Goal: Communication & Community: Answer question/provide support

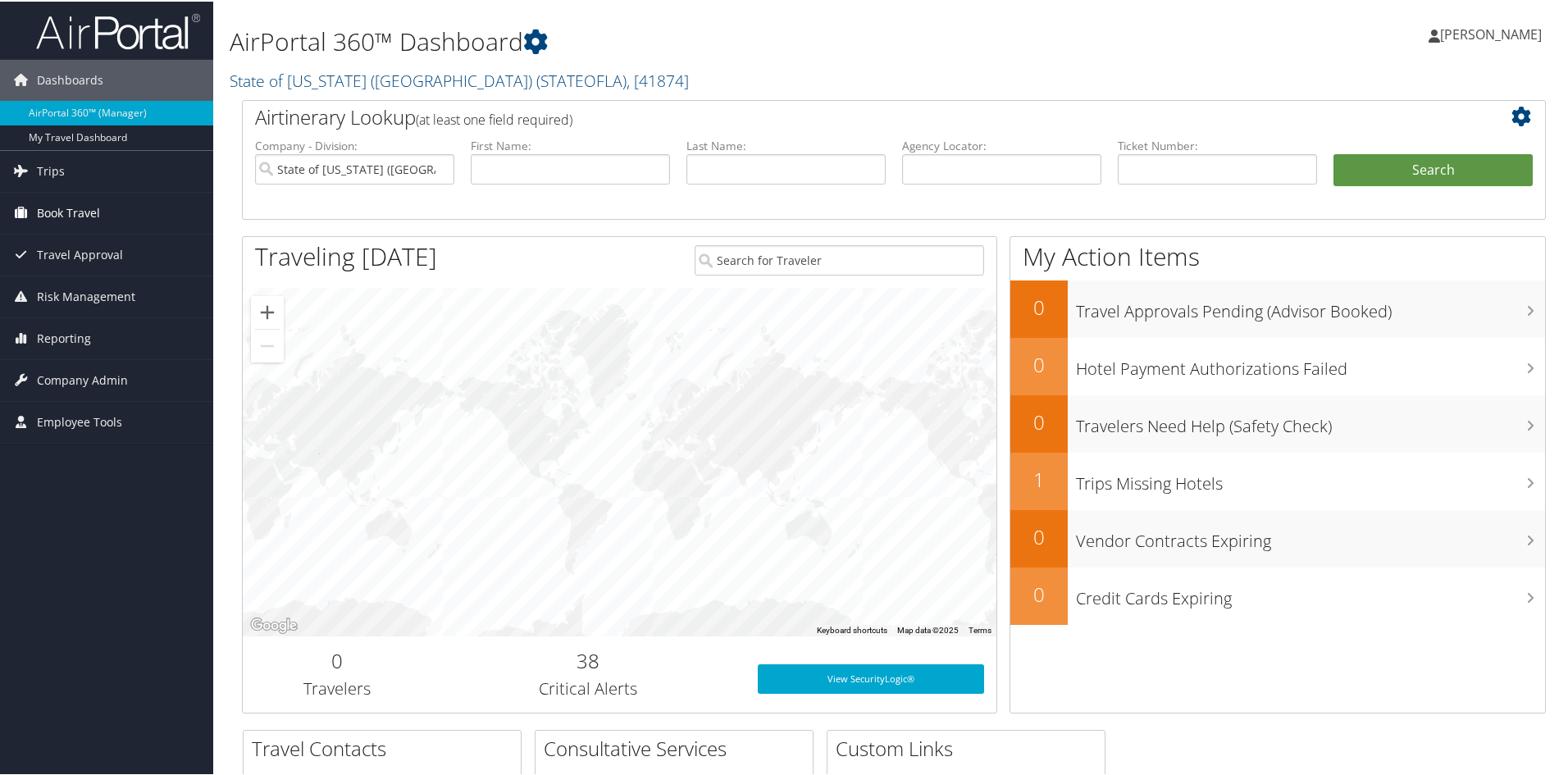
click at [127, 207] on link "Book Travel" at bounding box center [107, 211] width 214 height 41
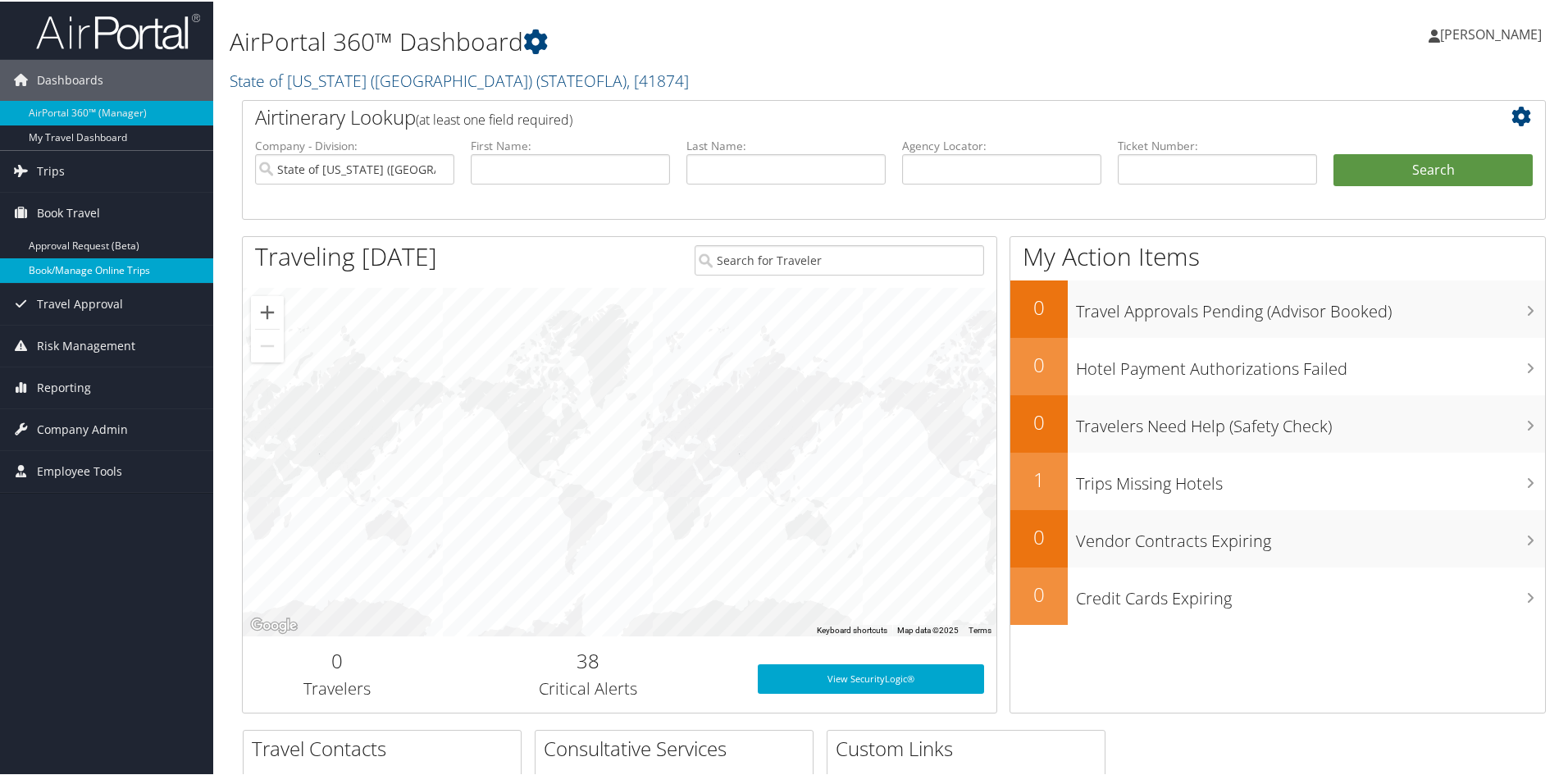
click at [59, 277] on link "Book/Manage Online Trips" at bounding box center [107, 269] width 214 height 25
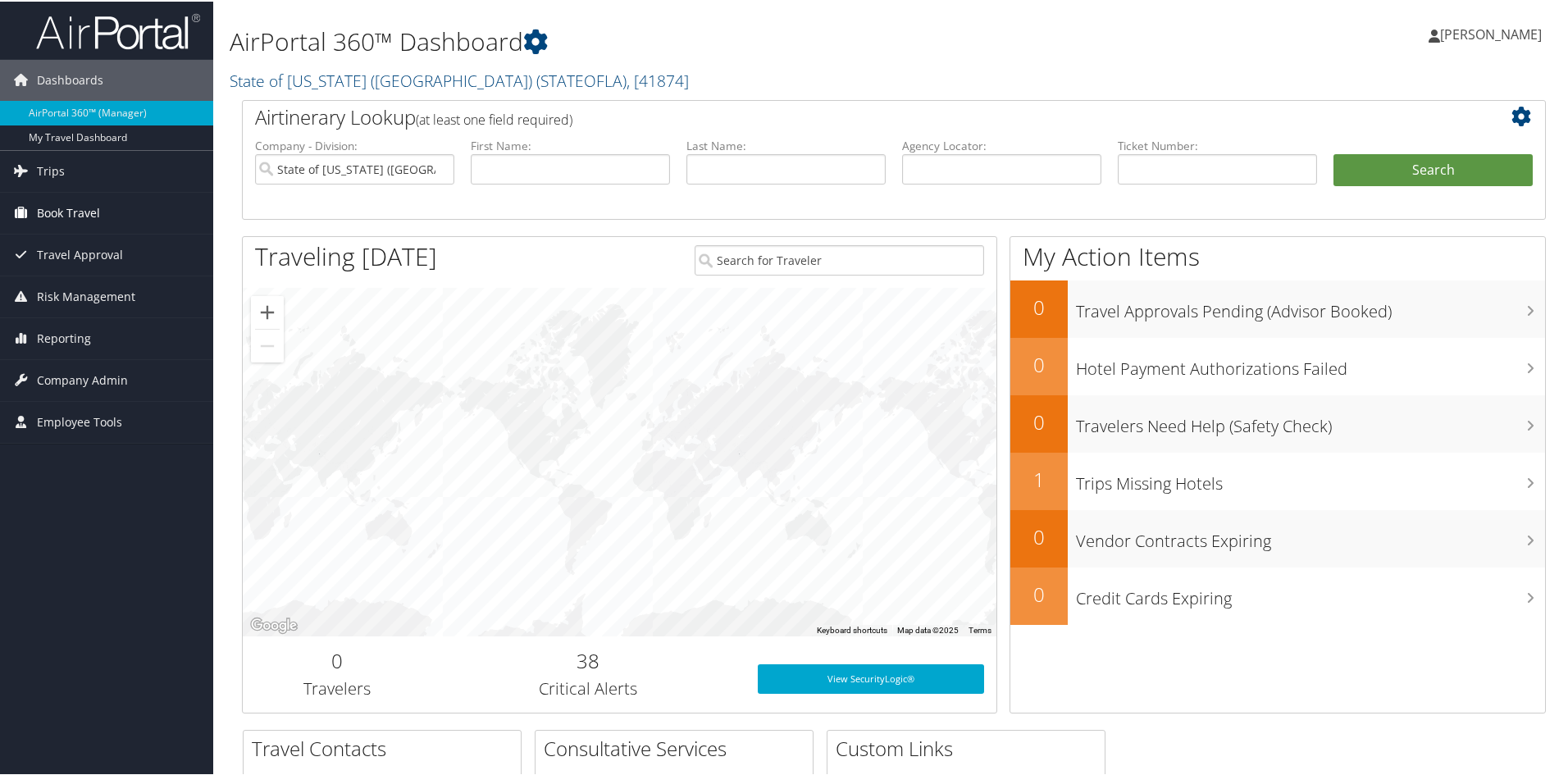
click at [69, 201] on span "Book Travel" at bounding box center [69, 211] width 64 height 41
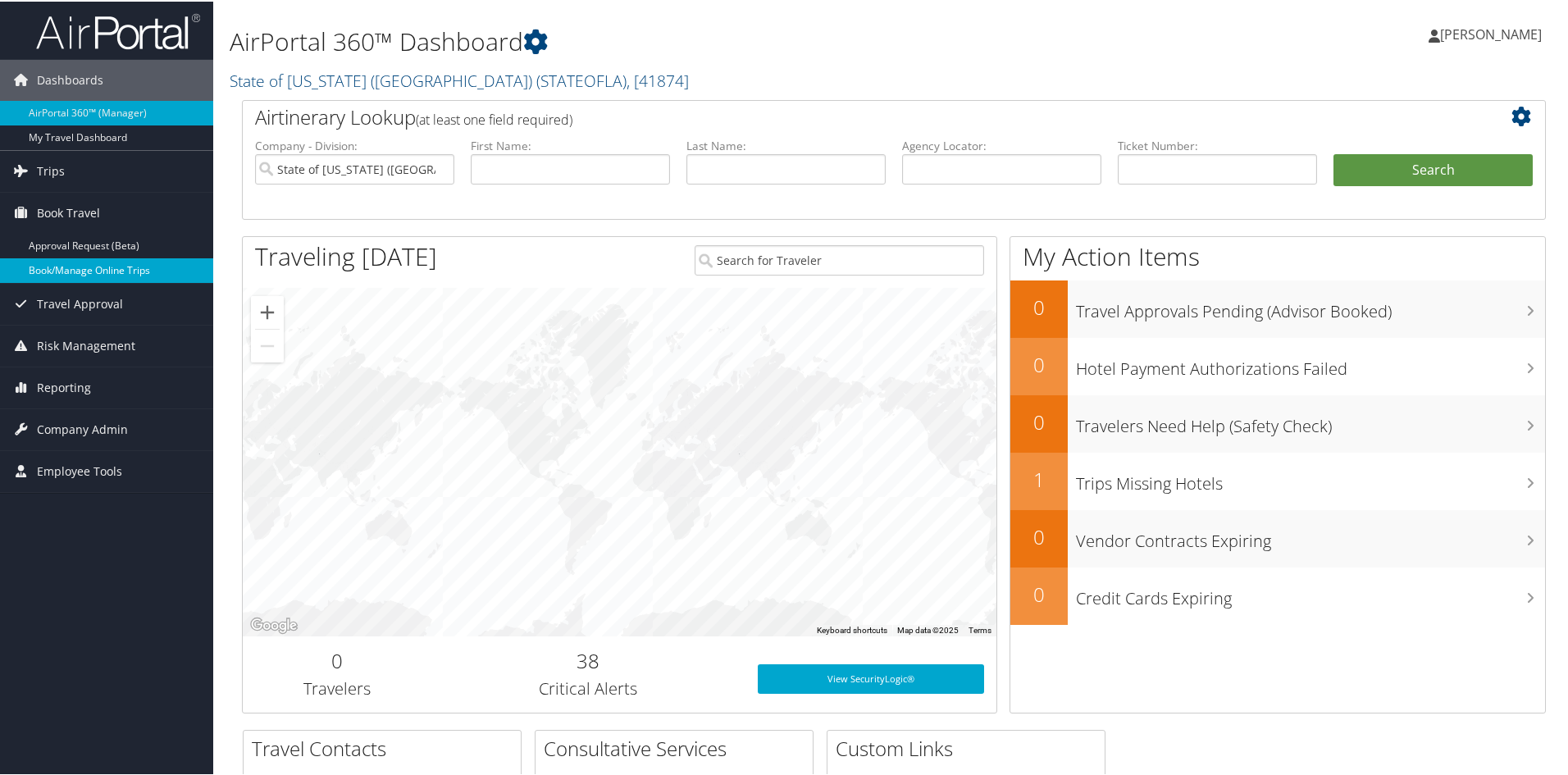
click at [115, 269] on link "Book/Manage Online Trips" at bounding box center [107, 269] width 214 height 25
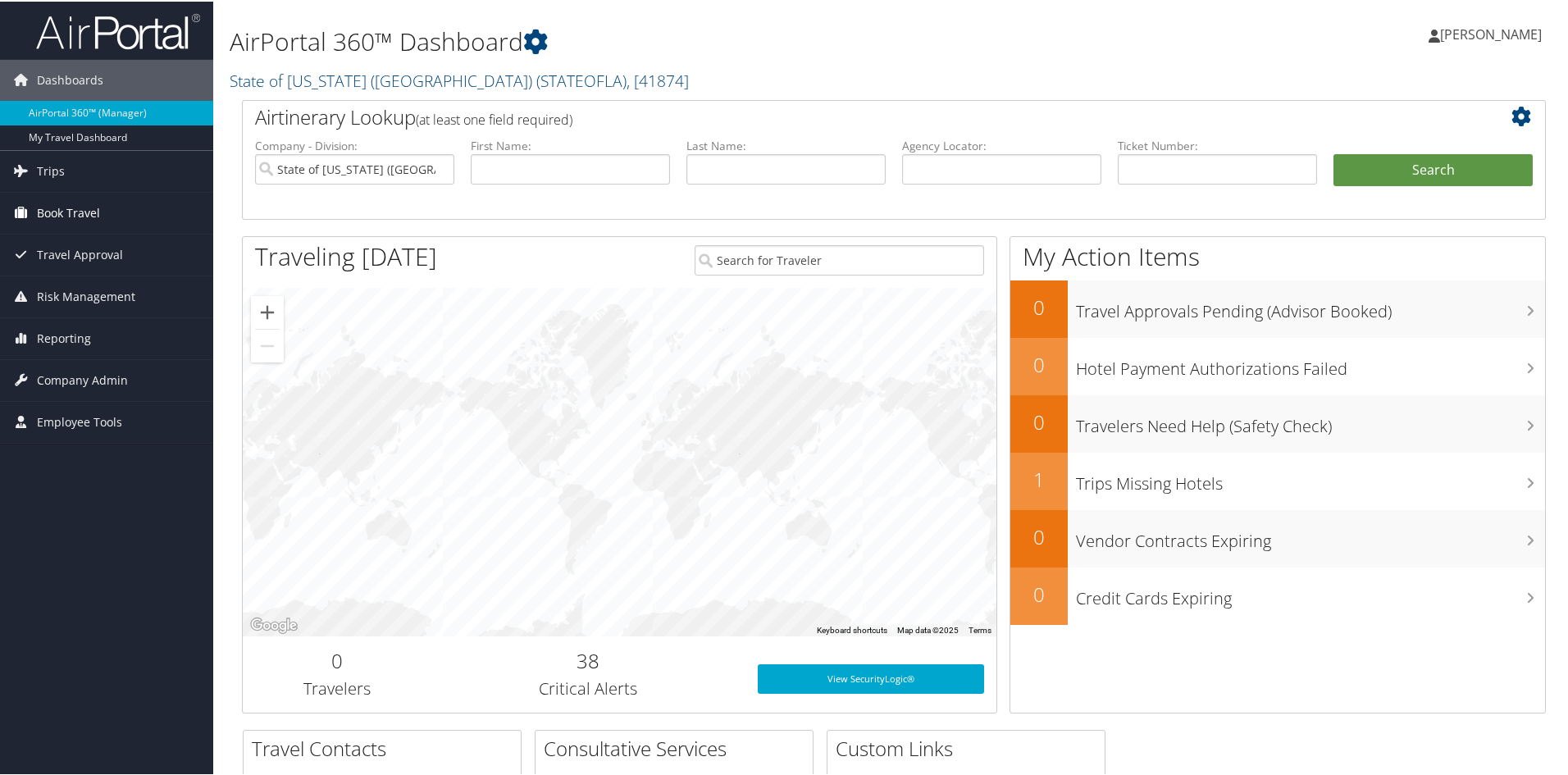
click at [80, 221] on span "Book Travel" at bounding box center [69, 211] width 64 height 41
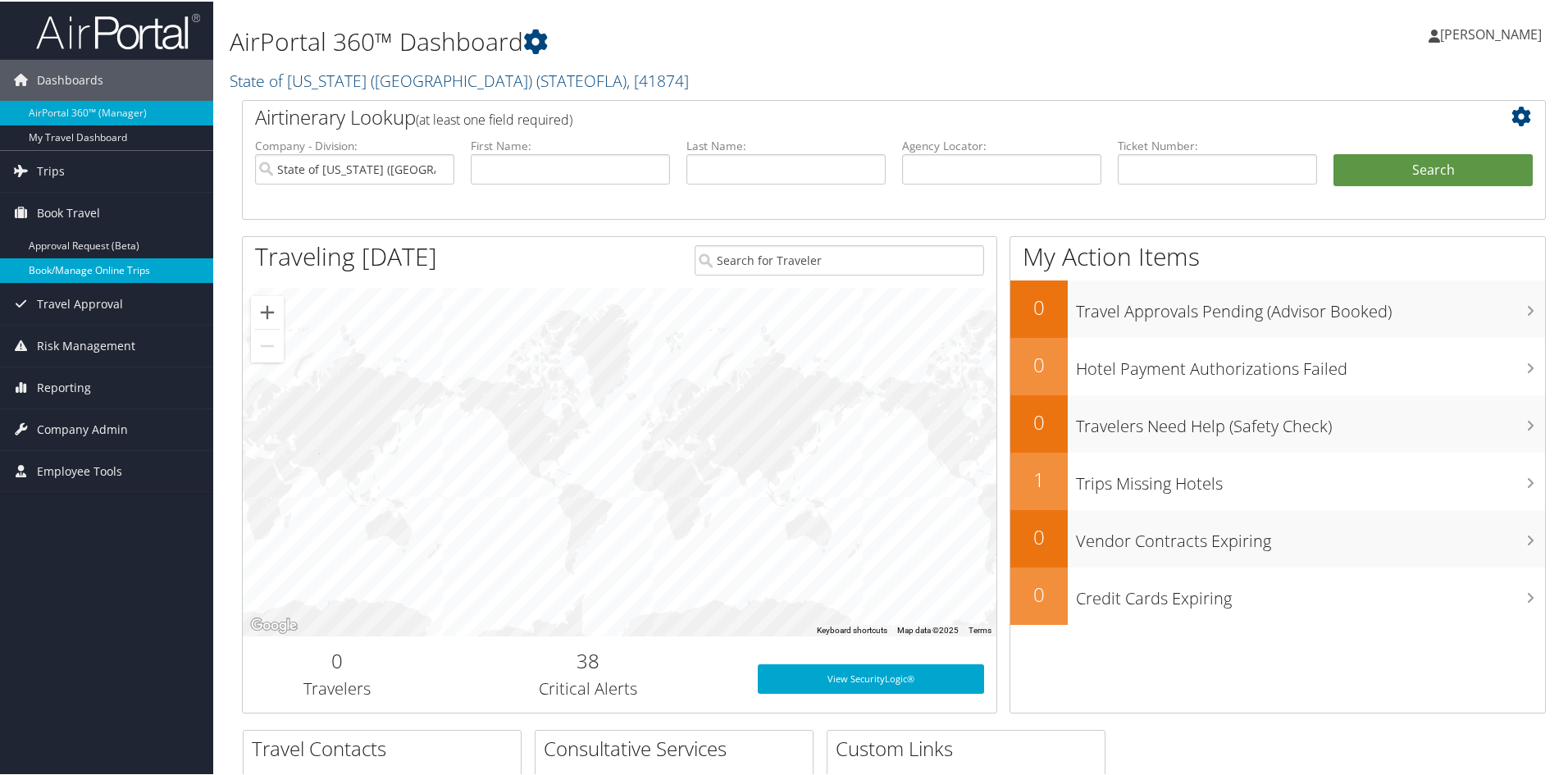
click at [86, 269] on link "Book/Manage Online Trips" at bounding box center [107, 269] width 214 height 25
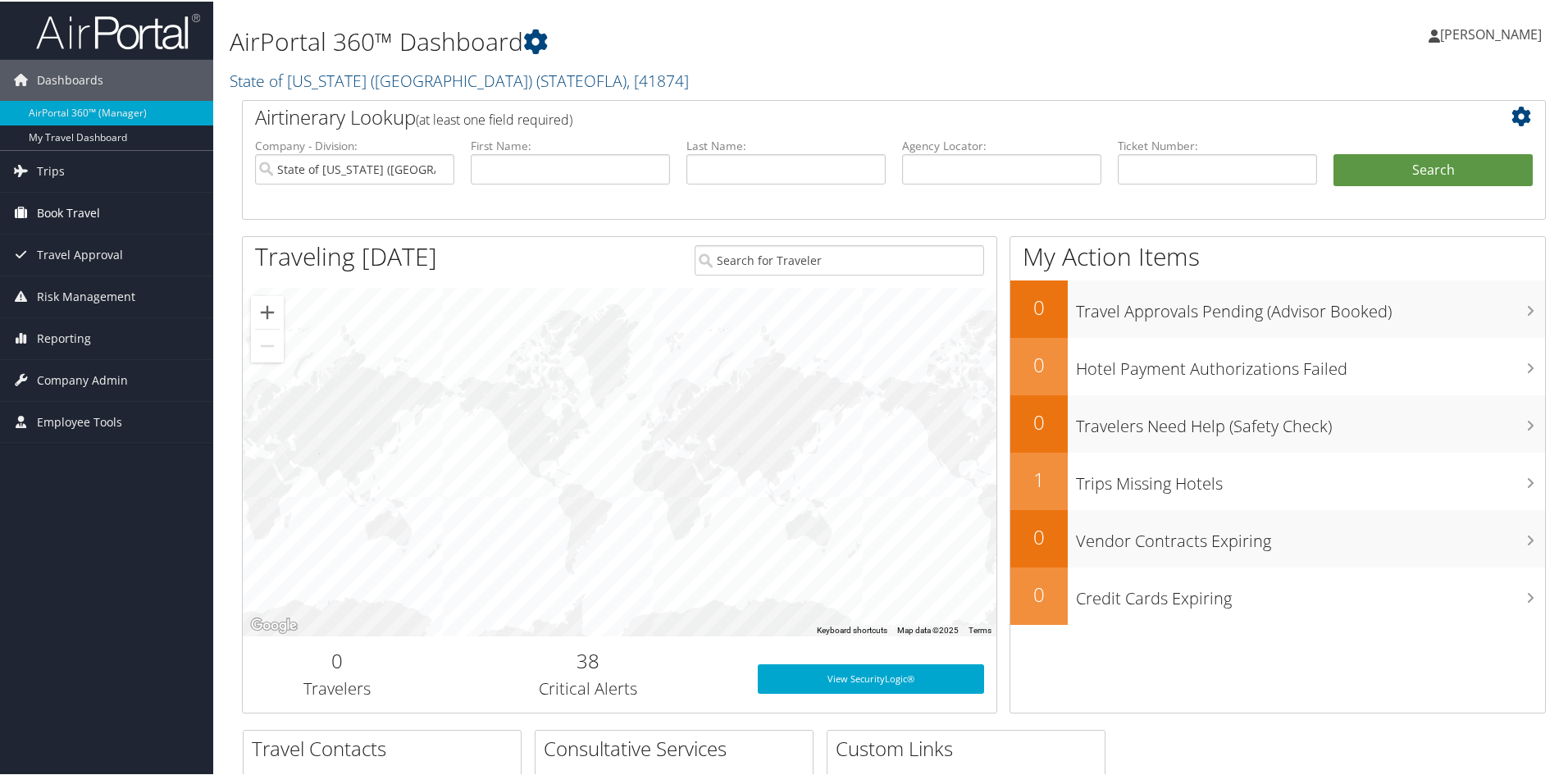
click at [100, 207] on link "Book Travel" at bounding box center [107, 211] width 214 height 41
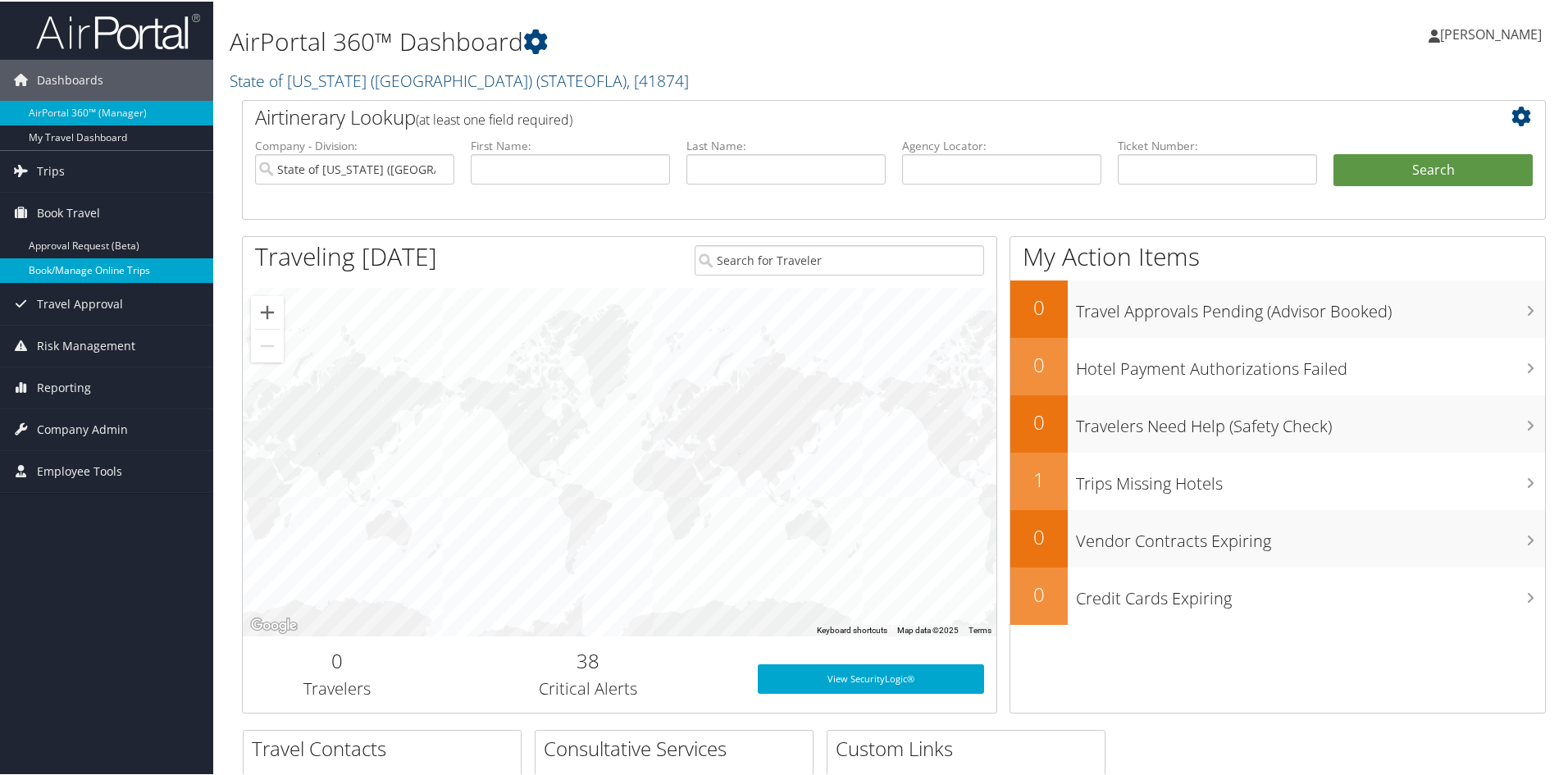
click at [121, 267] on link "Book/Manage Online Trips" at bounding box center [107, 269] width 214 height 25
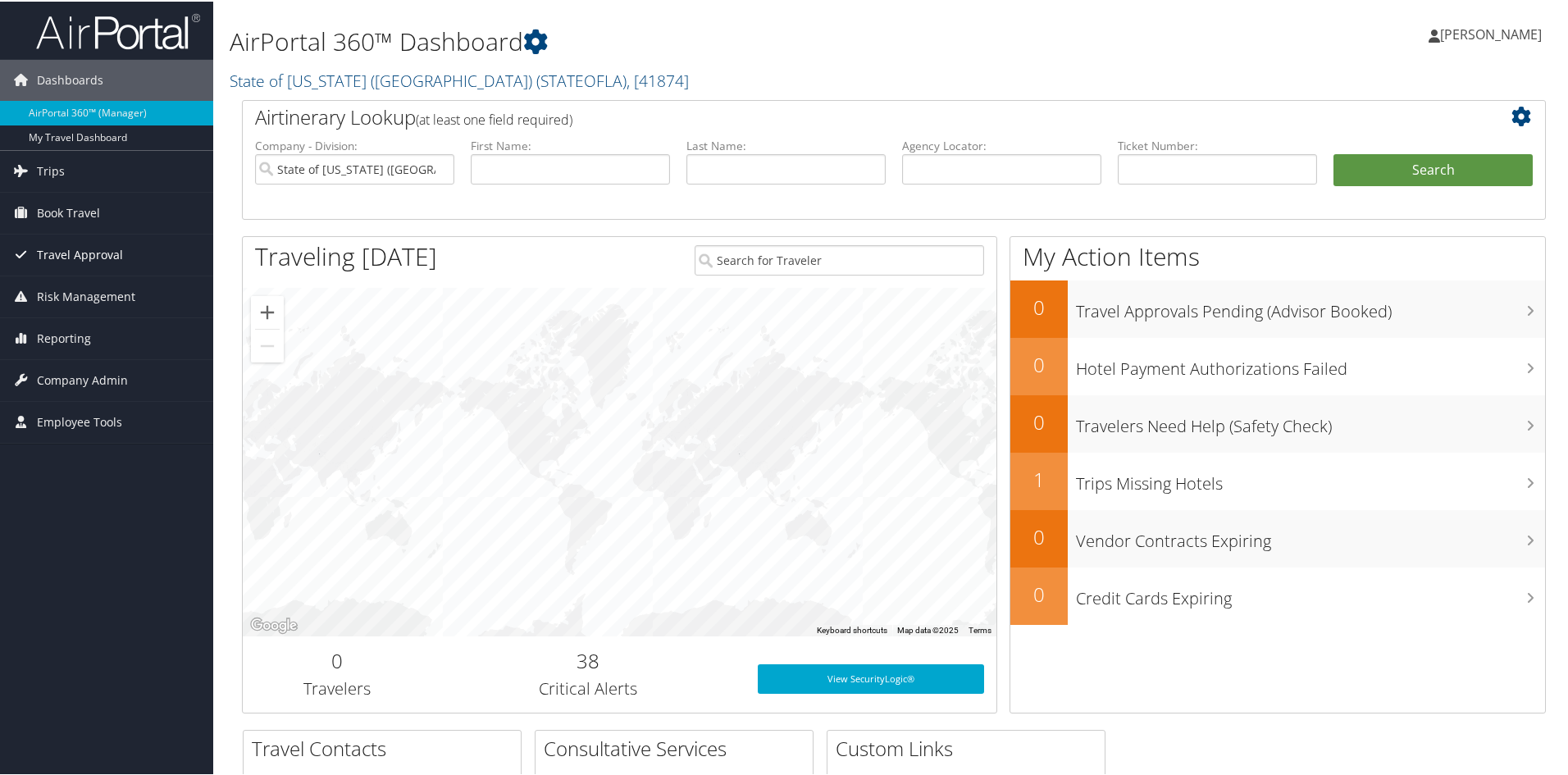
click at [51, 246] on span "Travel Approval" at bounding box center [80, 253] width 87 height 41
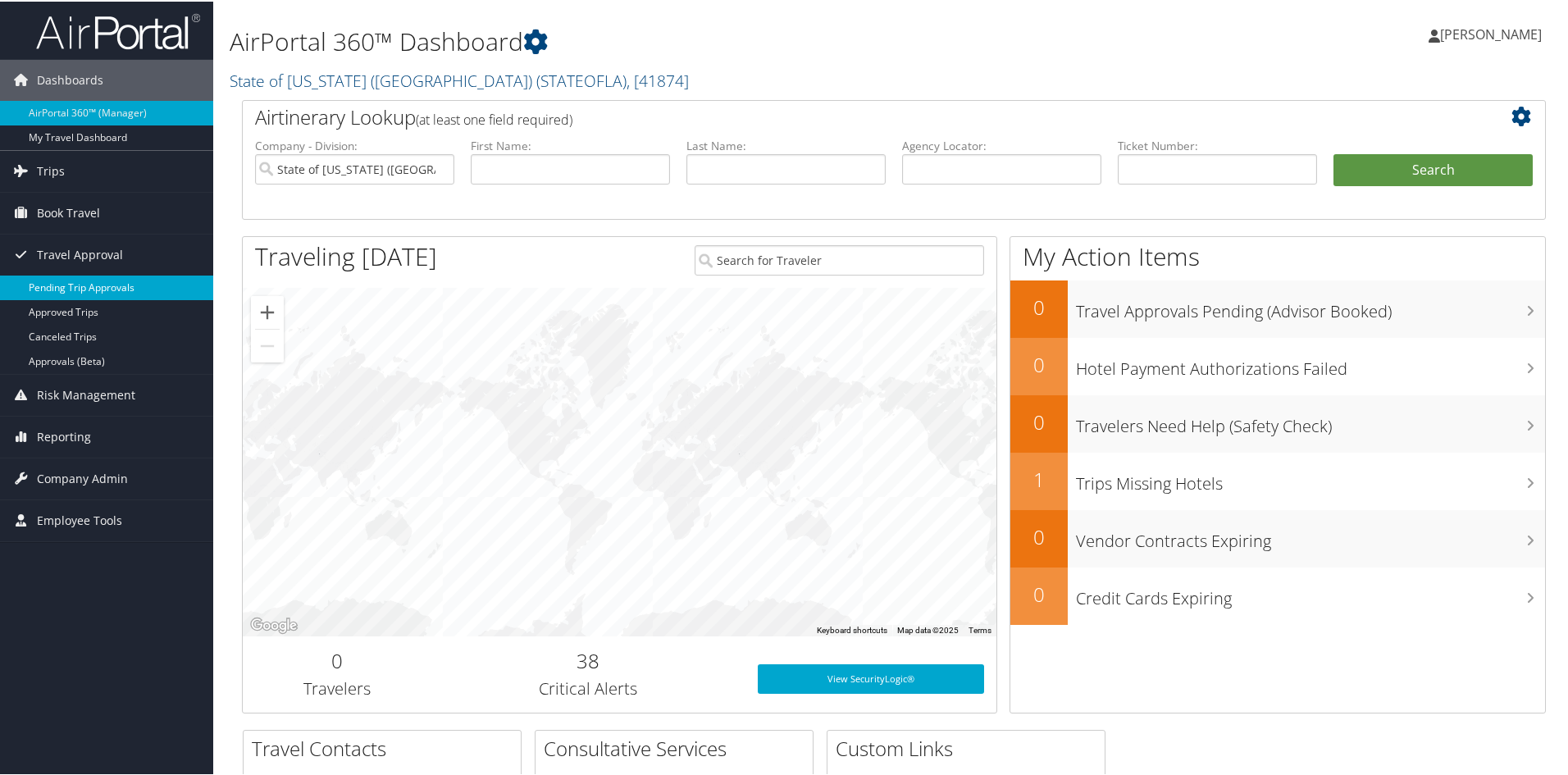
click at [140, 283] on link "Pending Trip Approvals" at bounding box center [107, 286] width 214 height 25
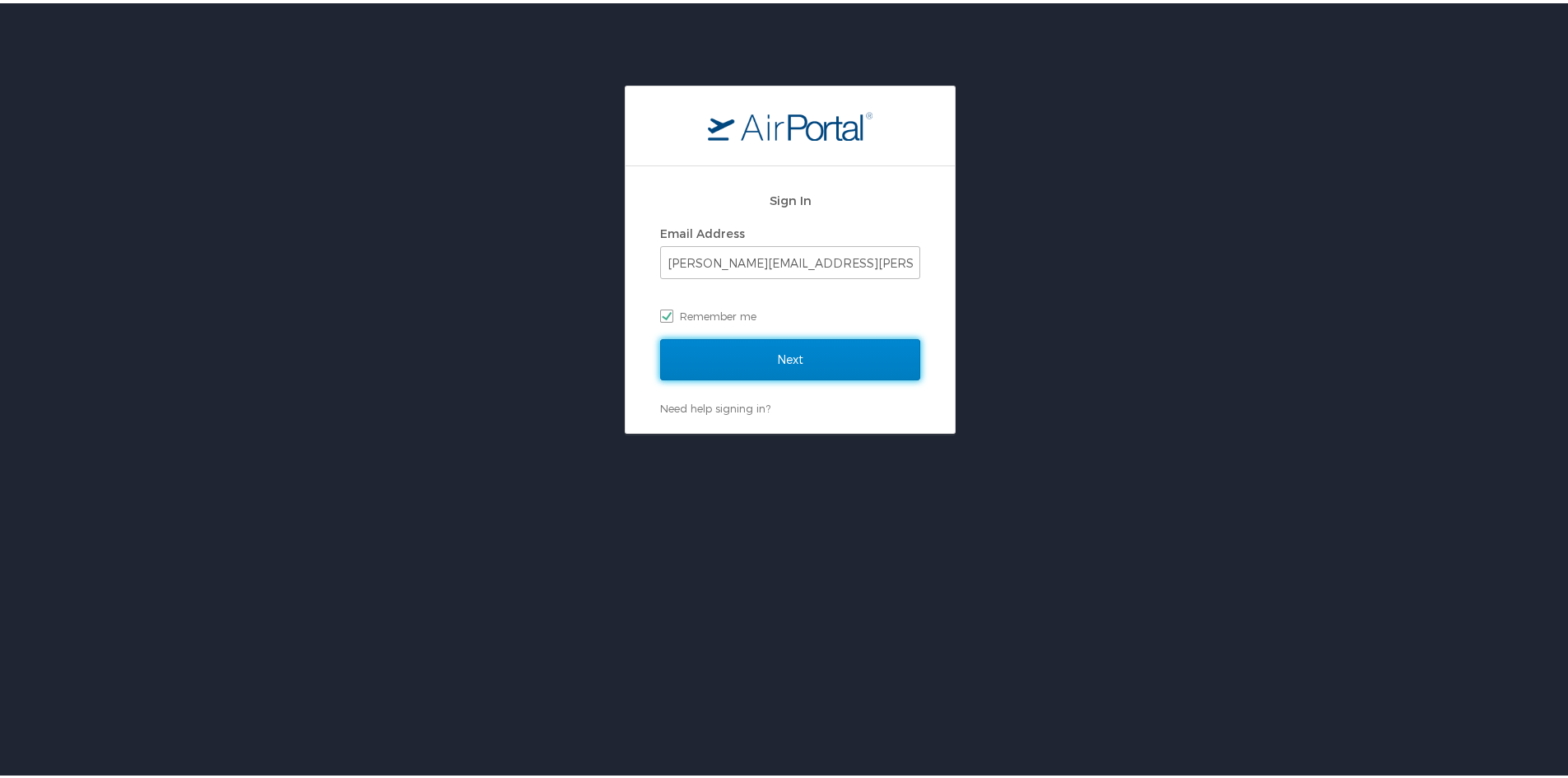
click at [863, 361] on input "Next" at bounding box center [790, 356] width 260 height 41
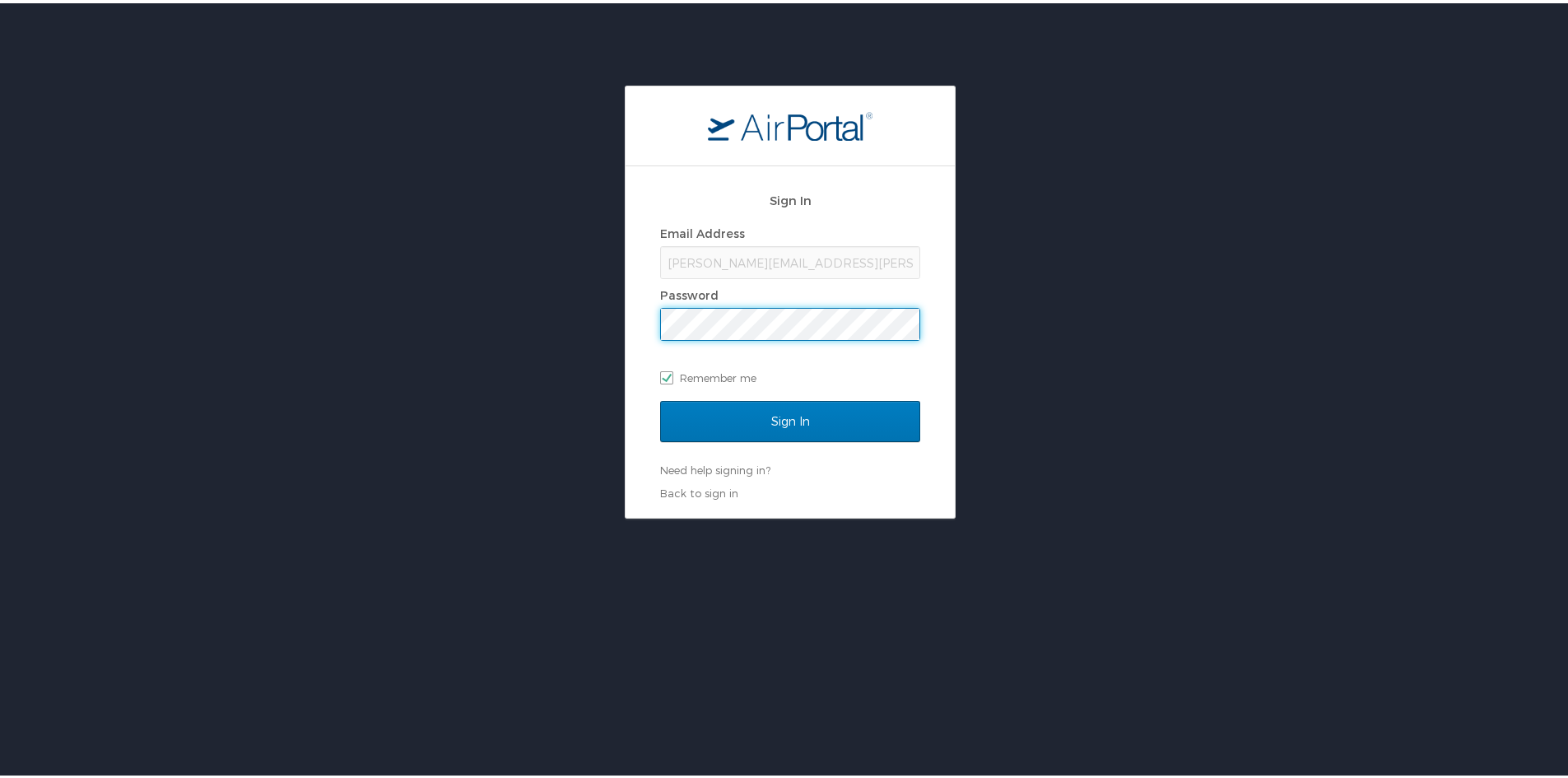
click at [660, 398] on input "Sign In" at bounding box center [790, 418] width 260 height 41
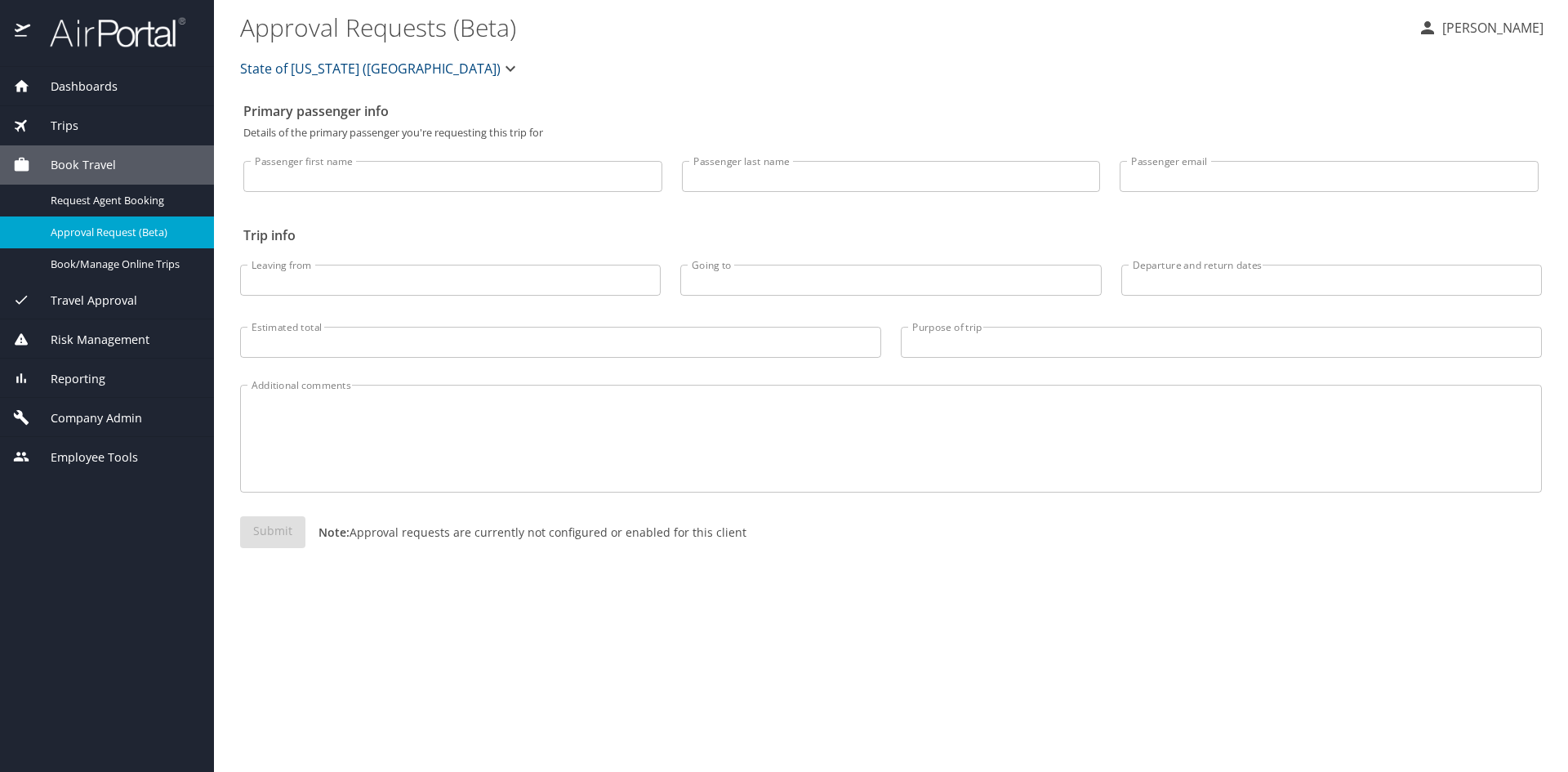
click at [109, 290] on div "Travel Approval" at bounding box center [106, 300] width 214 height 40
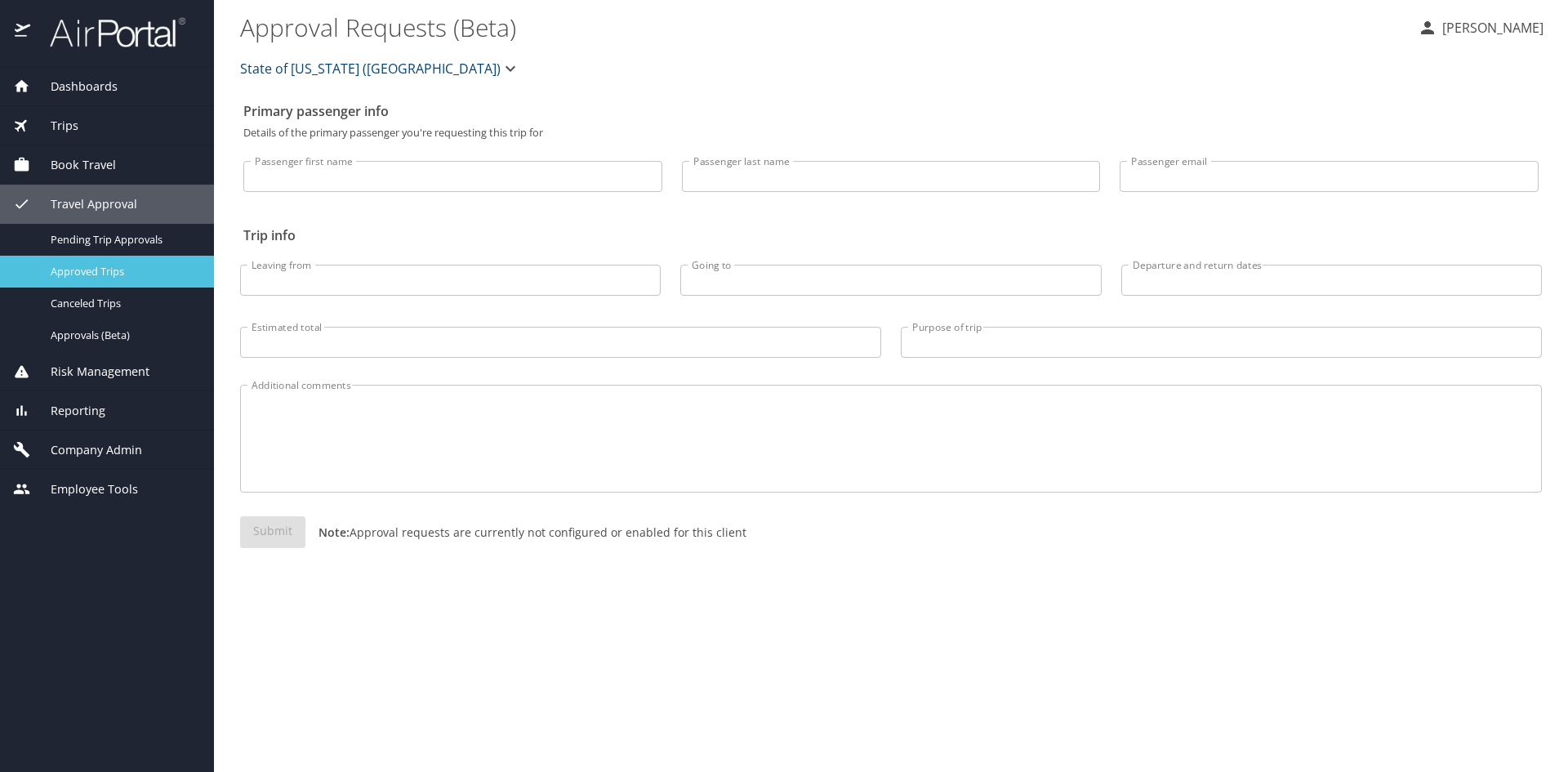
click at [105, 264] on span "Approved Trips" at bounding box center [123, 272] width 144 height 16
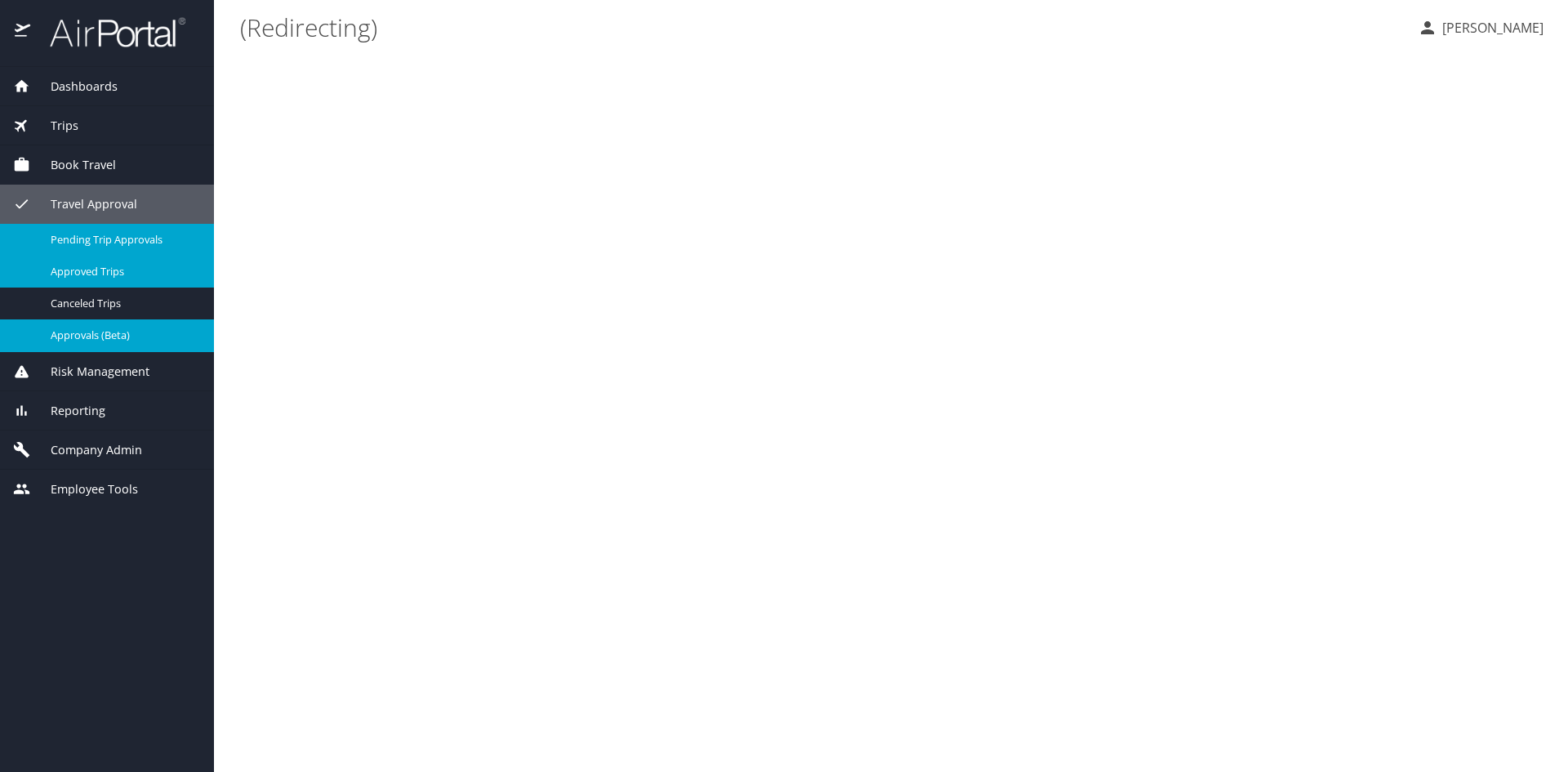
click at [110, 336] on span "Approvals (Beta)" at bounding box center [123, 336] width 144 height 16
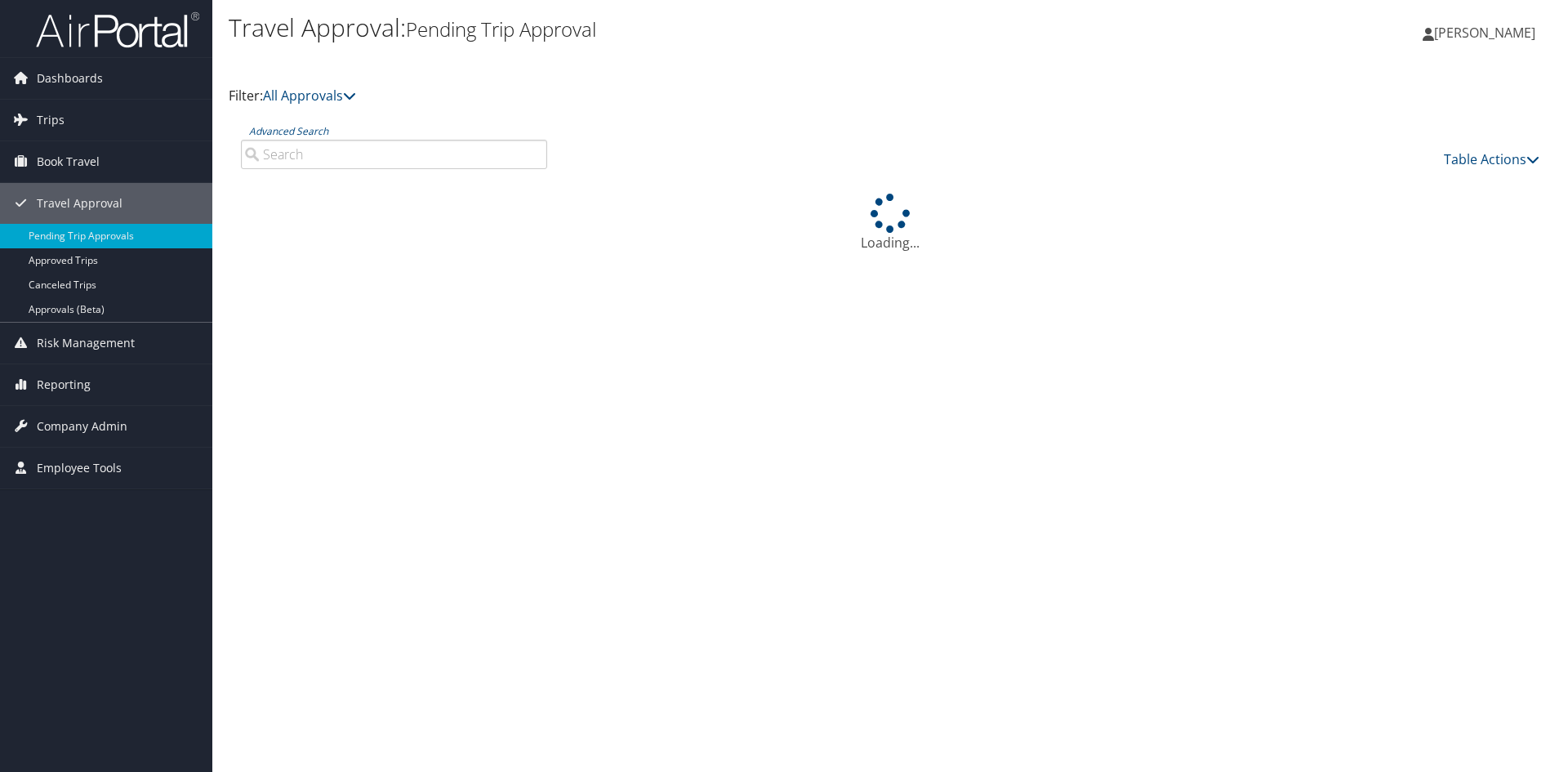
click at [389, 167] on input "Advanced Search" at bounding box center [394, 154] width 306 height 29
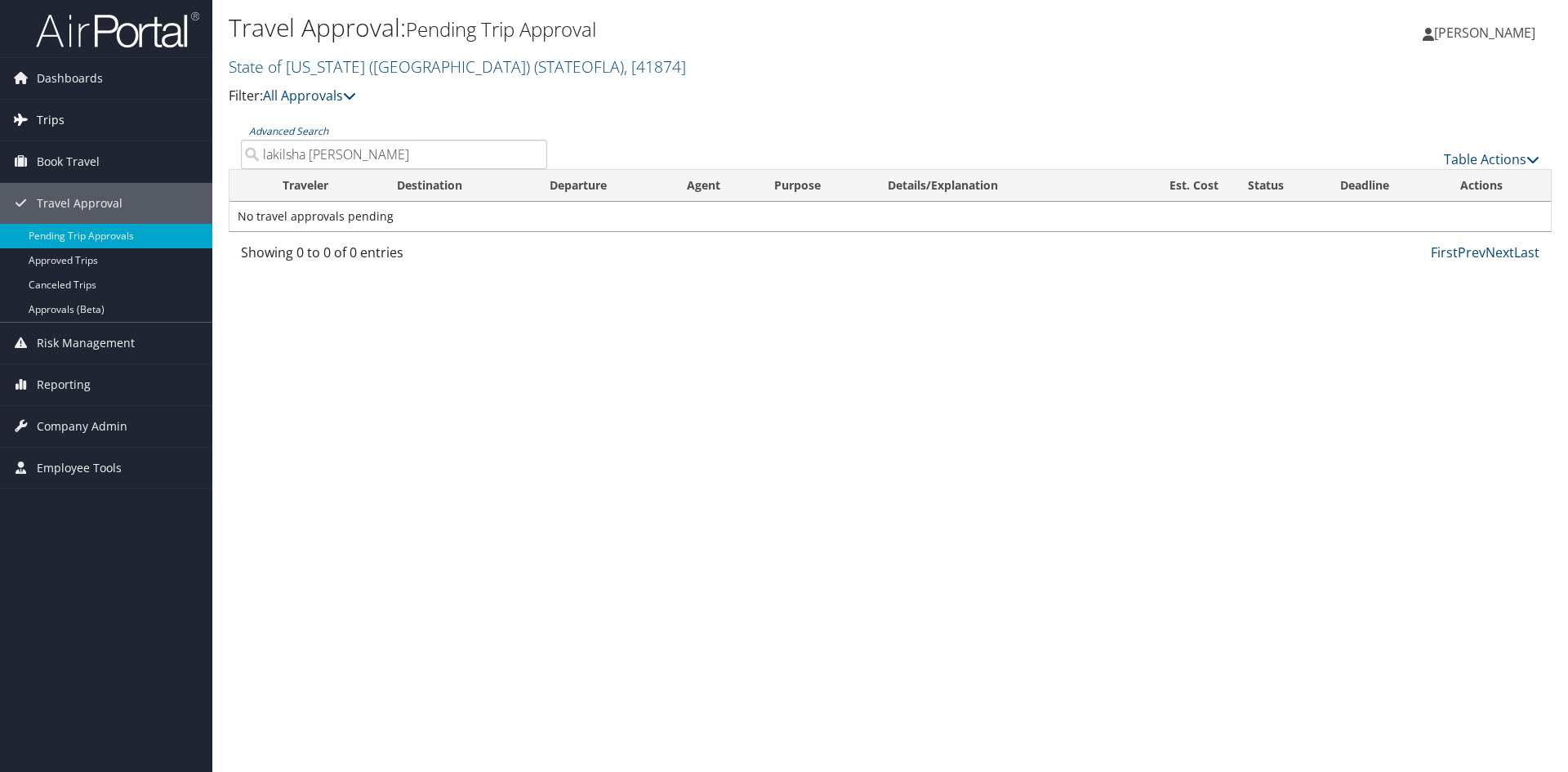
type input "lakilsha [PERSON_NAME]"
click at [74, 118] on link "Trips" at bounding box center [106, 120] width 213 height 40
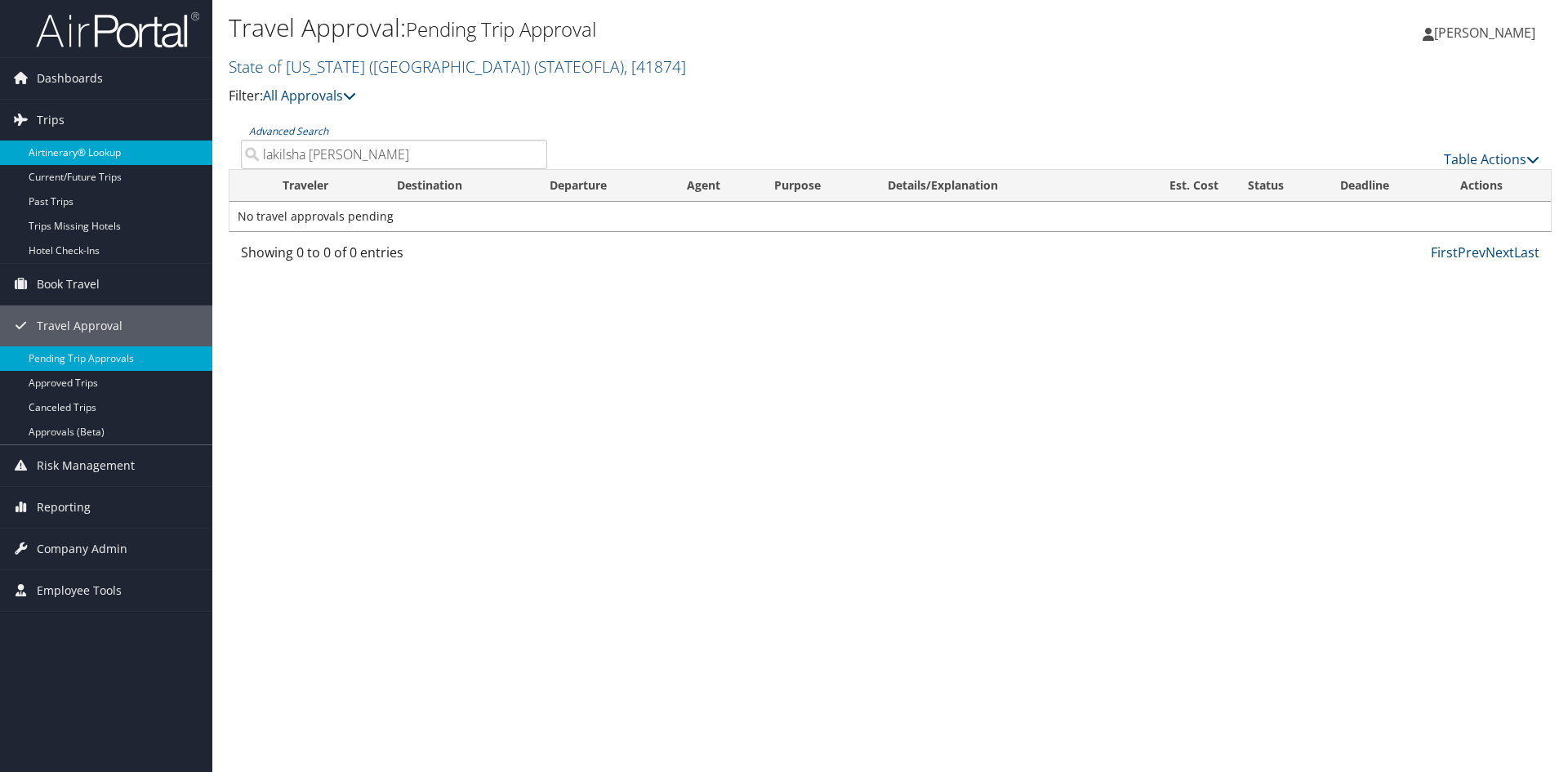
click at [106, 152] on link "Airtinerary® Lookup" at bounding box center [106, 153] width 213 height 25
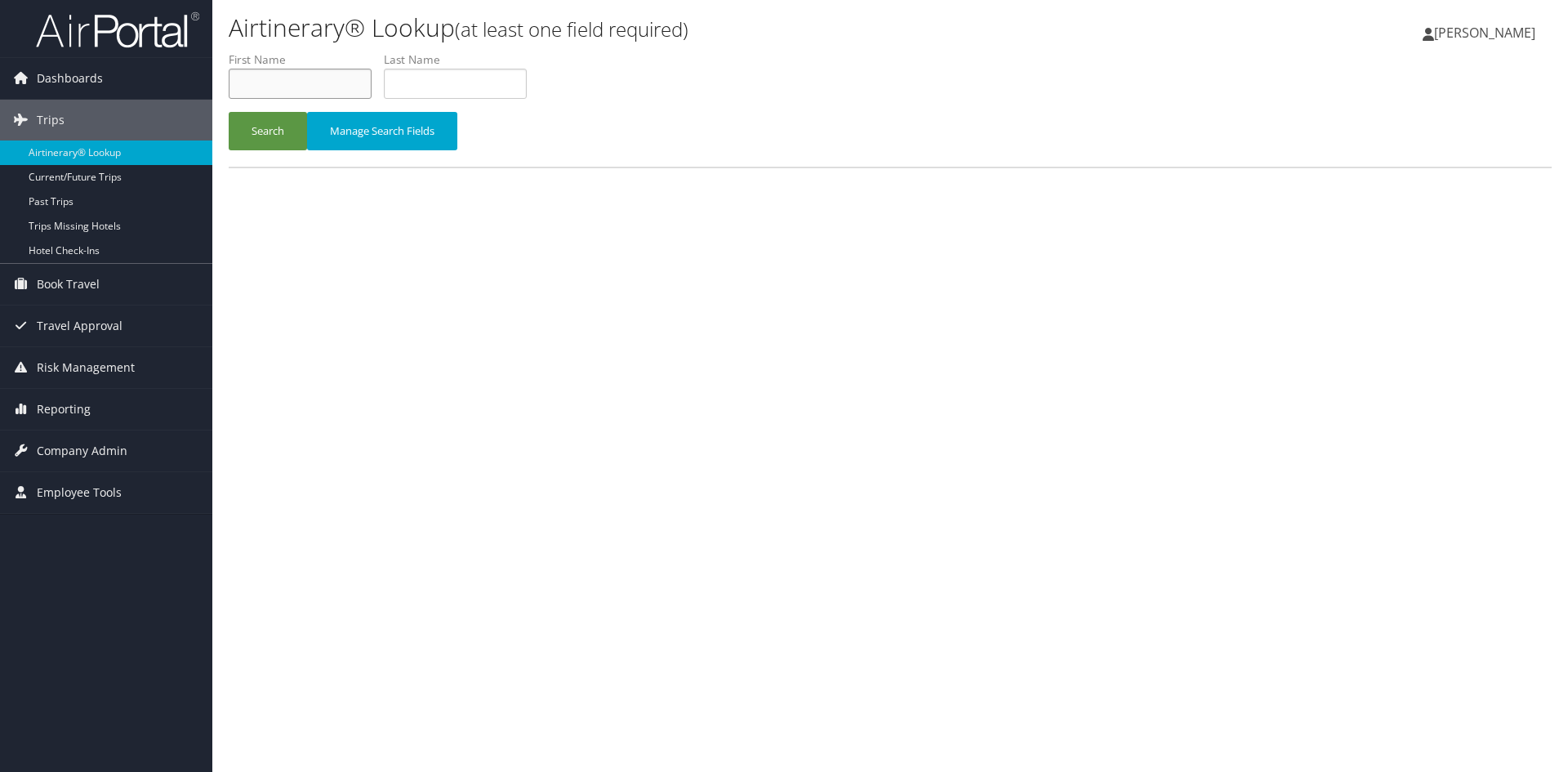
click at [293, 75] on input "text" at bounding box center [300, 84] width 143 height 30
type input "lakilsha"
type input "brady"
click at [268, 121] on button "Search" at bounding box center [267, 131] width 78 height 39
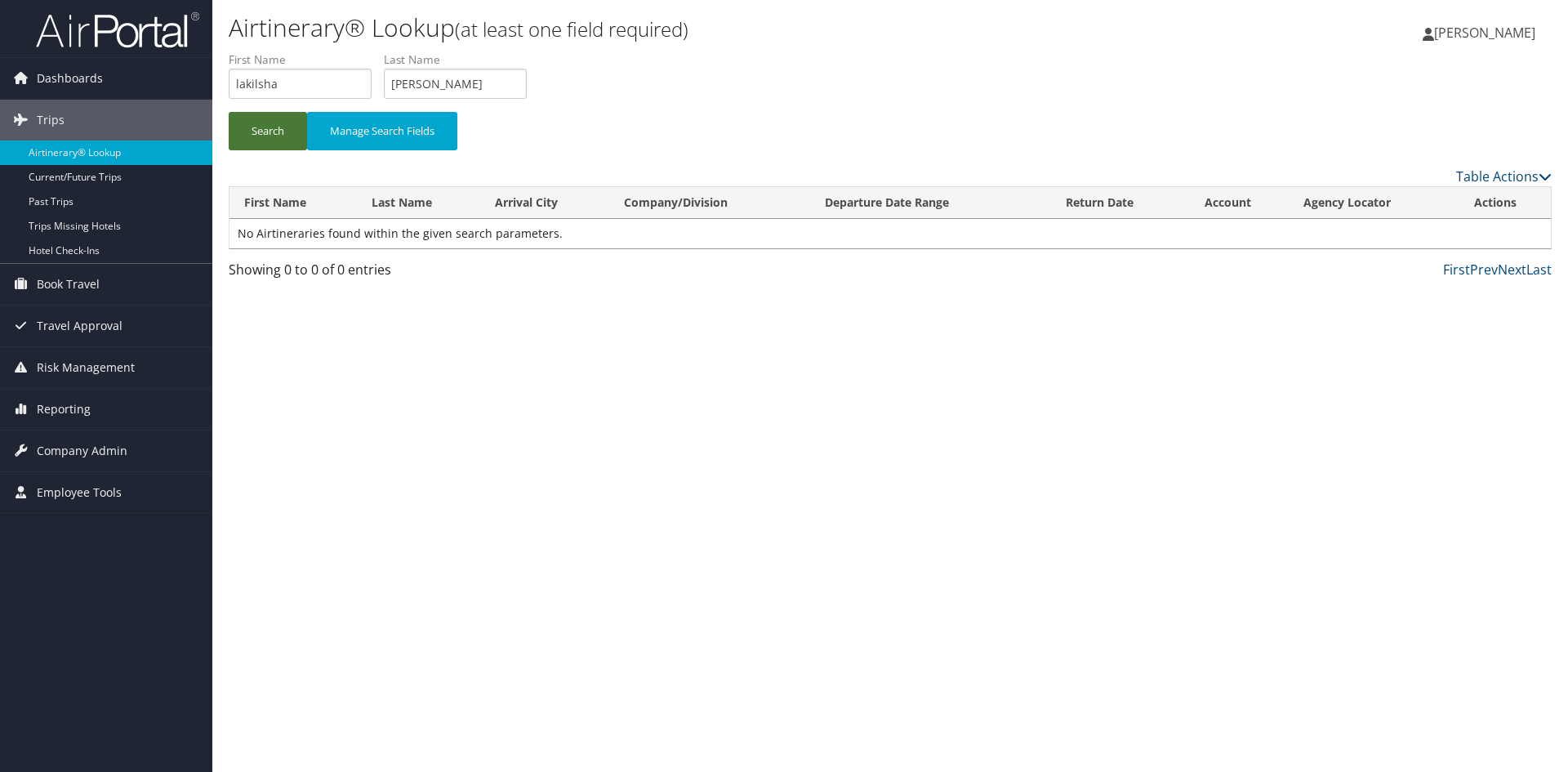
click at [269, 117] on button "Search" at bounding box center [267, 131] width 78 height 39
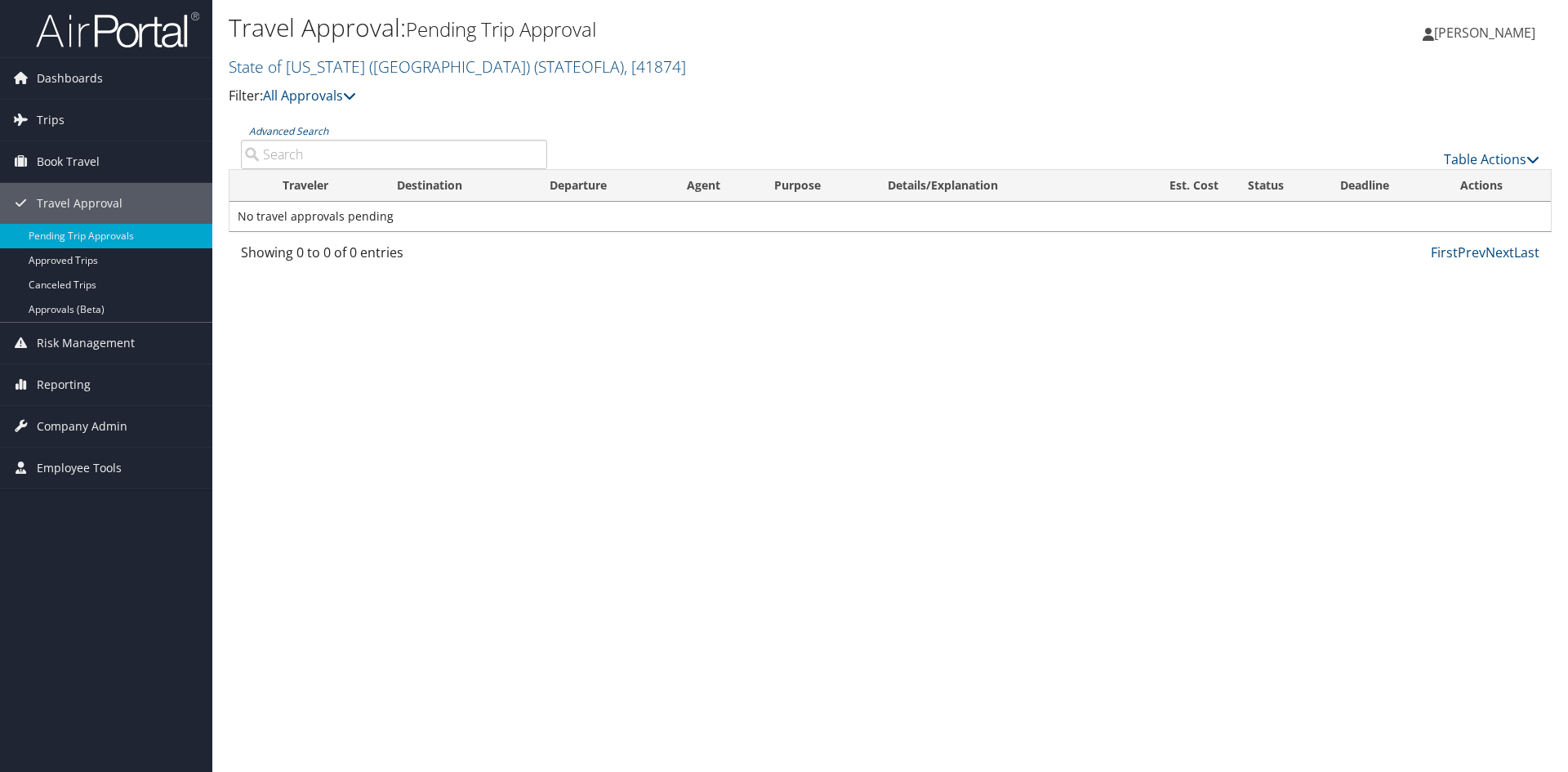
click at [419, 143] on input "Advanced Search" at bounding box center [394, 154] width 306 height 29
type input "lakilsha [PERSON_NAME]"
click at [43, 71] on span "Dashboards" at bounding box center [69, 78] width 66 height 40
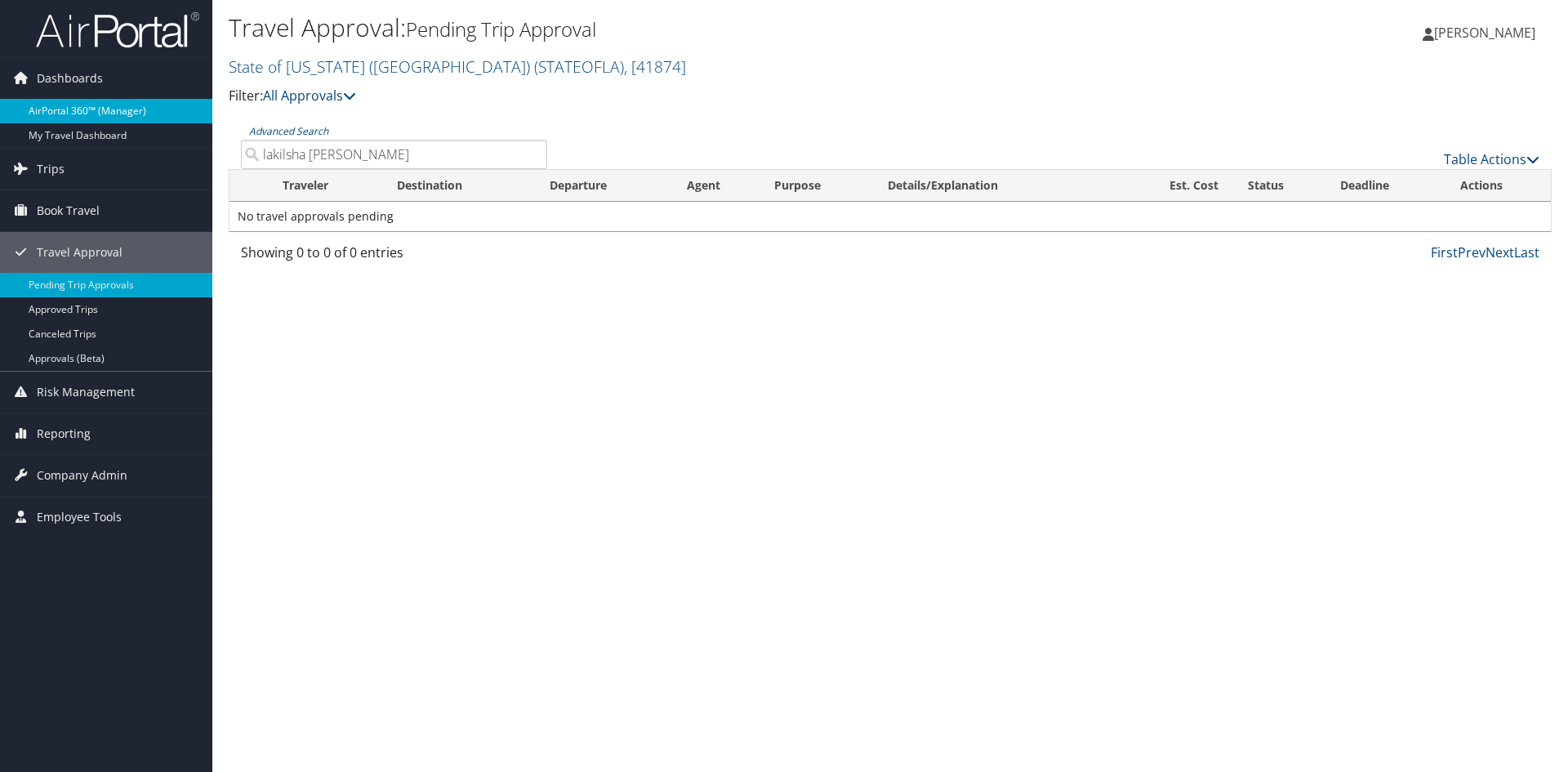
click at [131, 117] on link "AirPortal 360™ (Manager)" at bounding box center [106, 111] width 213 height 25
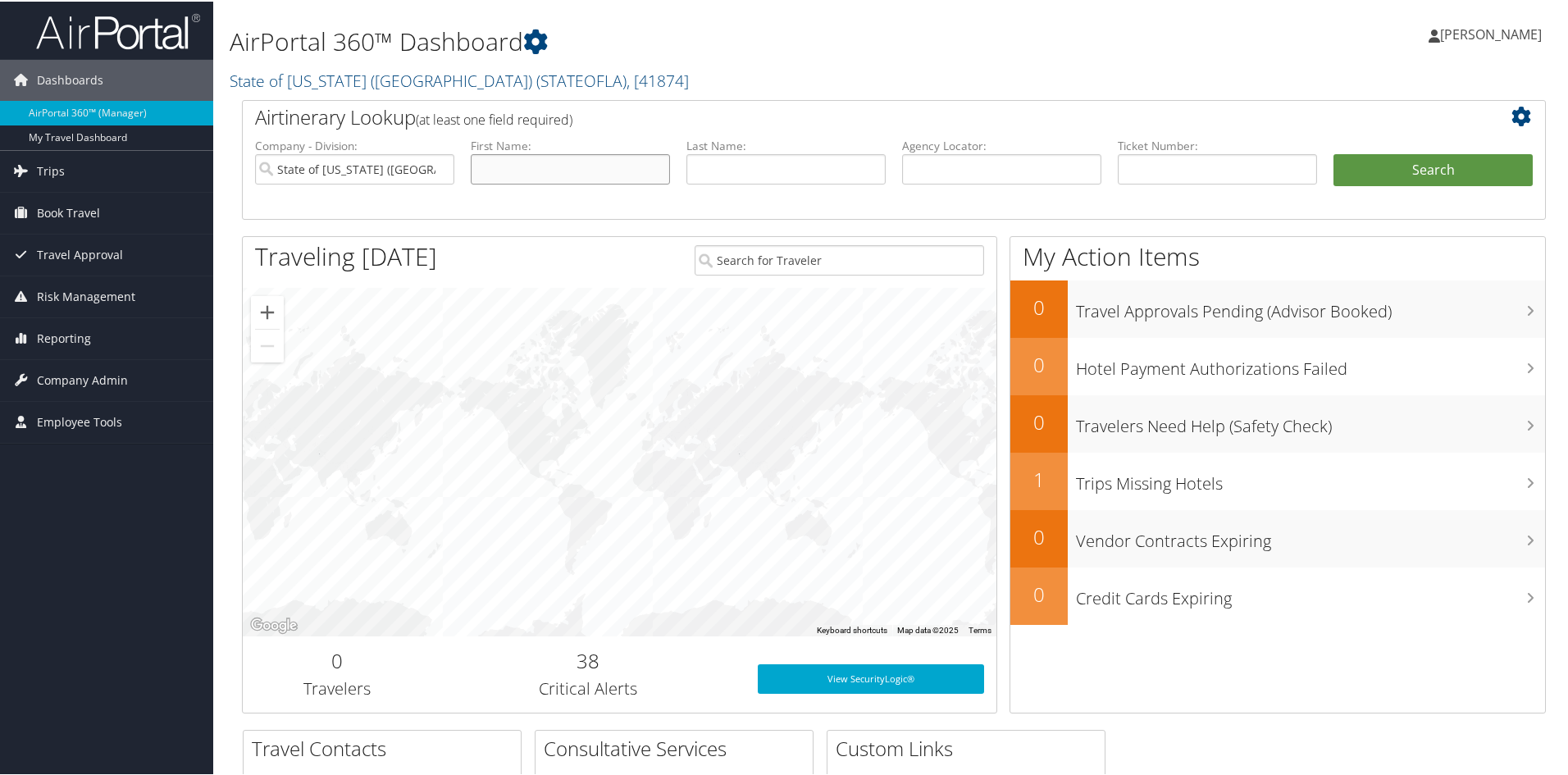
click at [567, 169] on input "text" at bounding box center [570, 168] width 200 height 30
type input "lakilsha"
type input "brady"
click at [1334, 153] on button "Search" at bounding box center [1434, 169] width 200 height 33
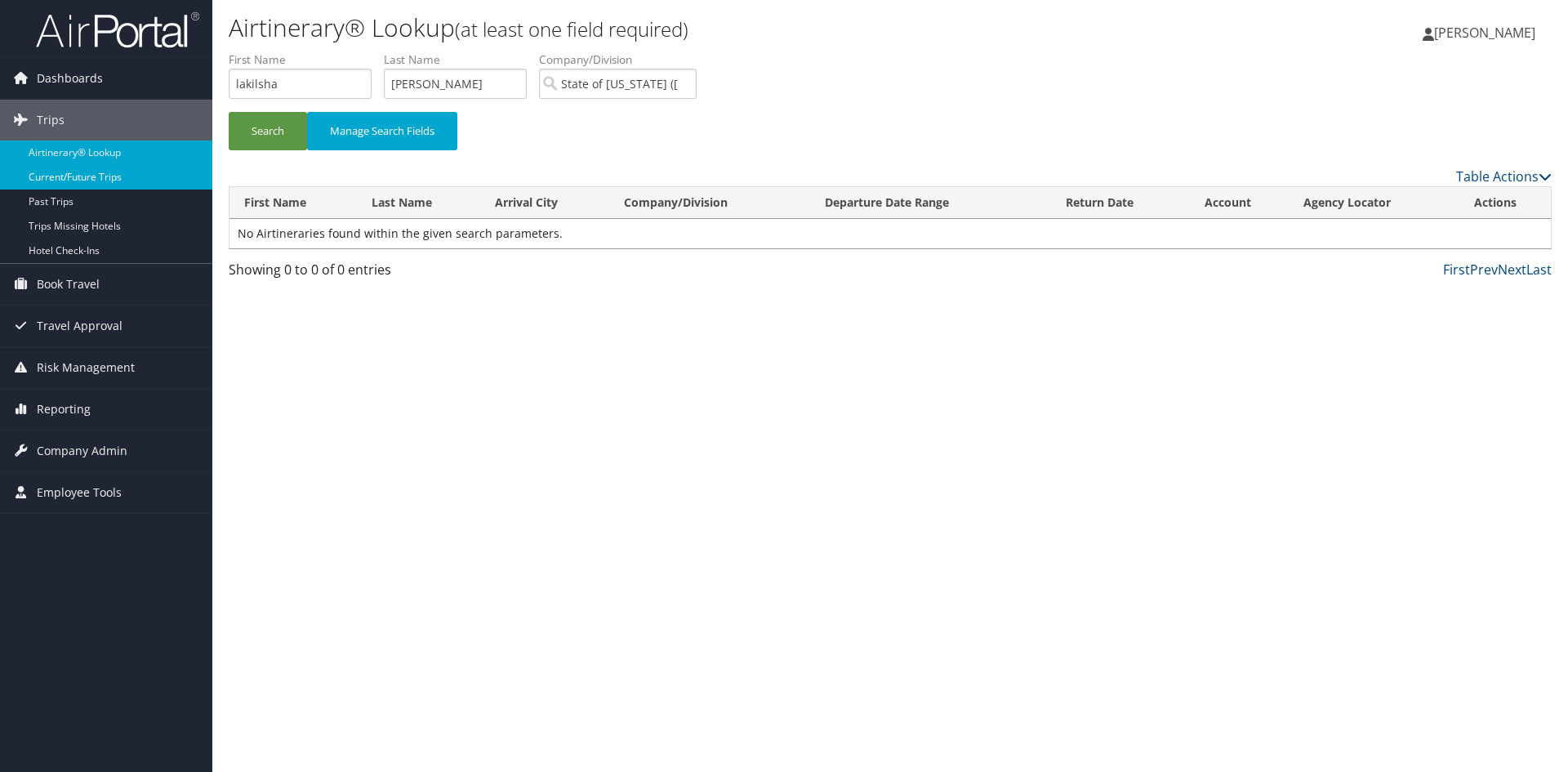
click at [109, 169] on link "Current/Future Trips" at bounding box center [106, 178] width 213 height 25
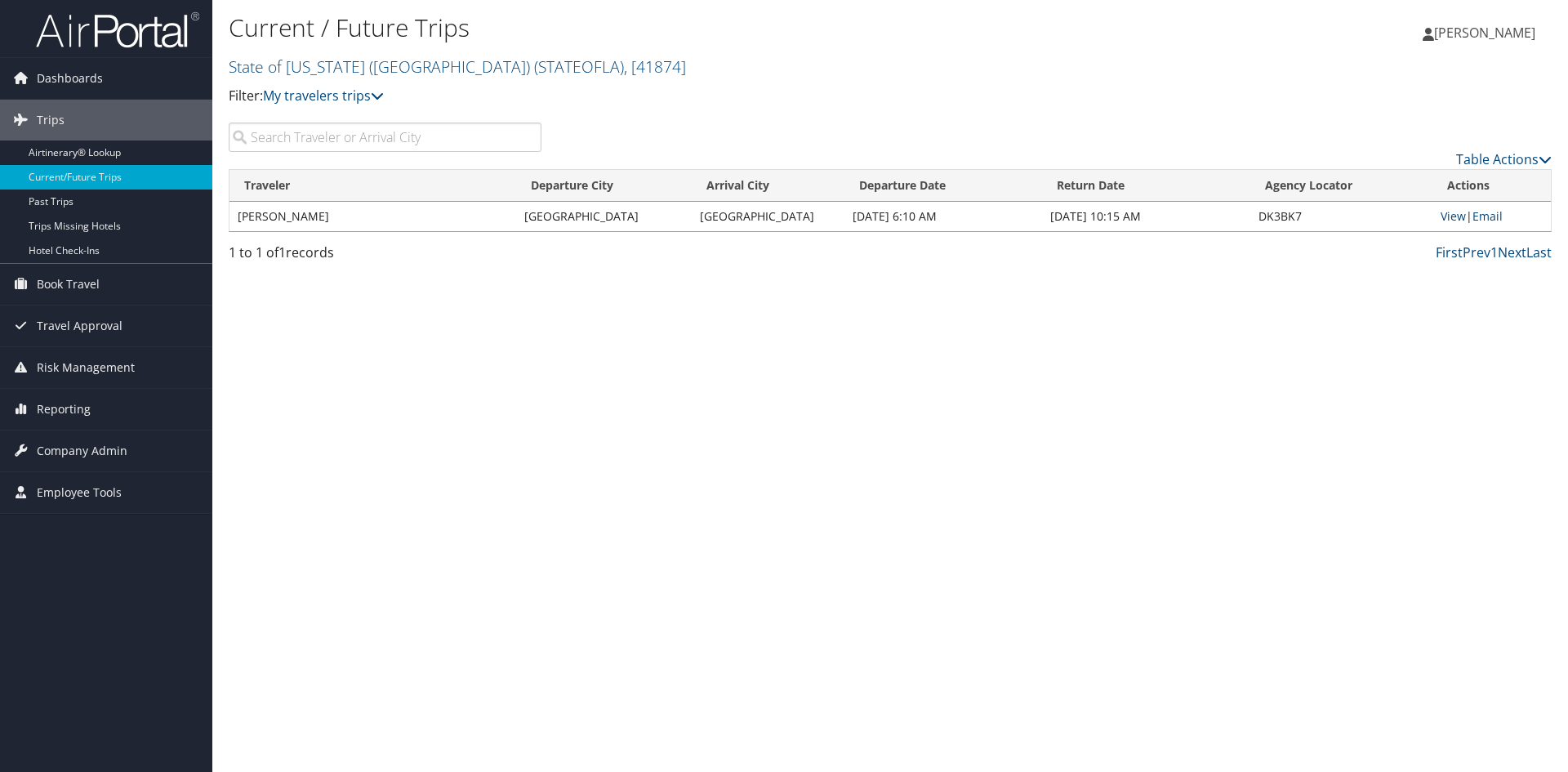
click at [278, 140] on input "search" at bounding box center [385, 136] width 313 height 29
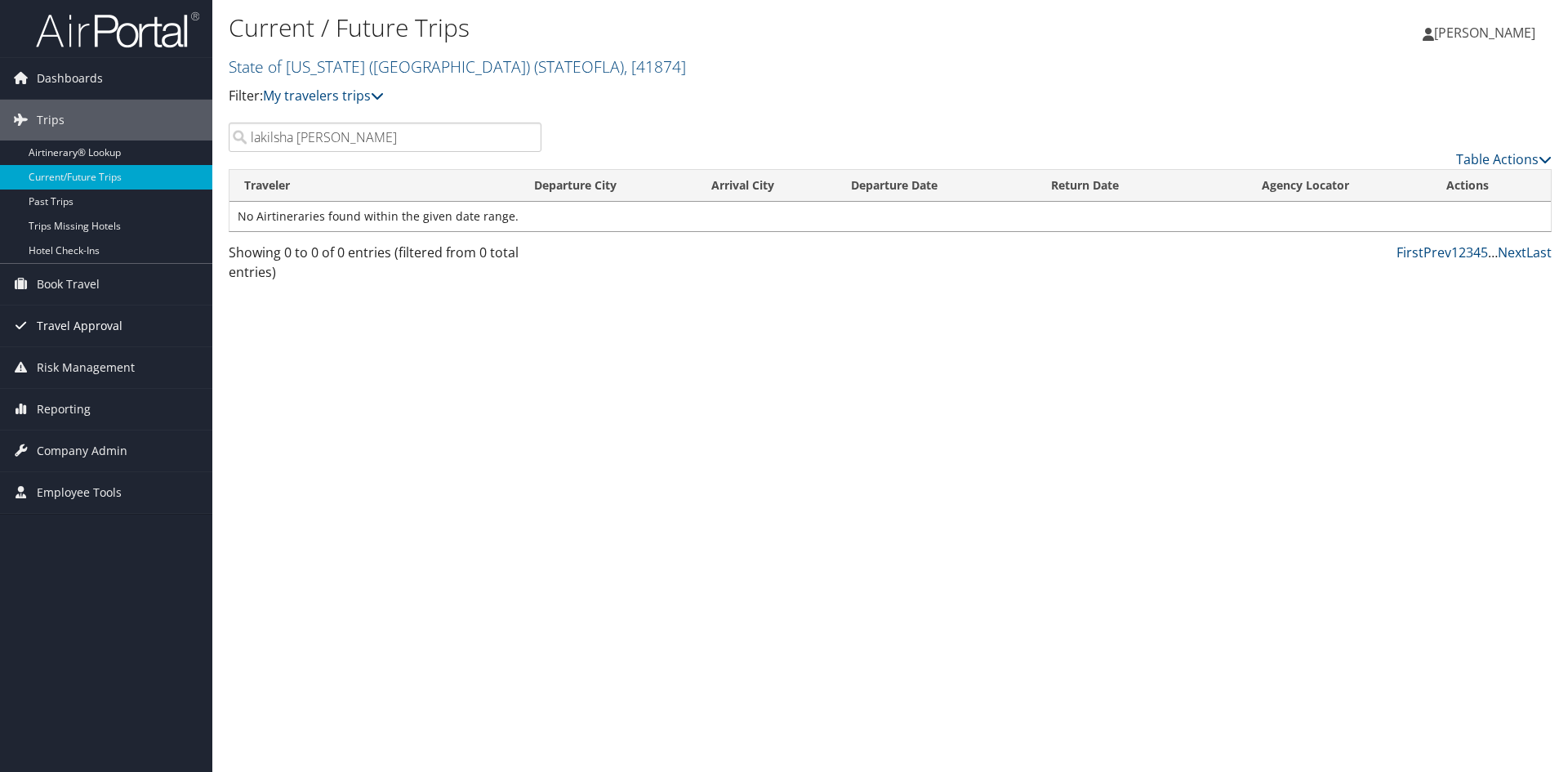
type input "lakilsha brady"
click at [111, 329] on span "Travel Approval" at bounding box center [80, 325] width 86 height 40
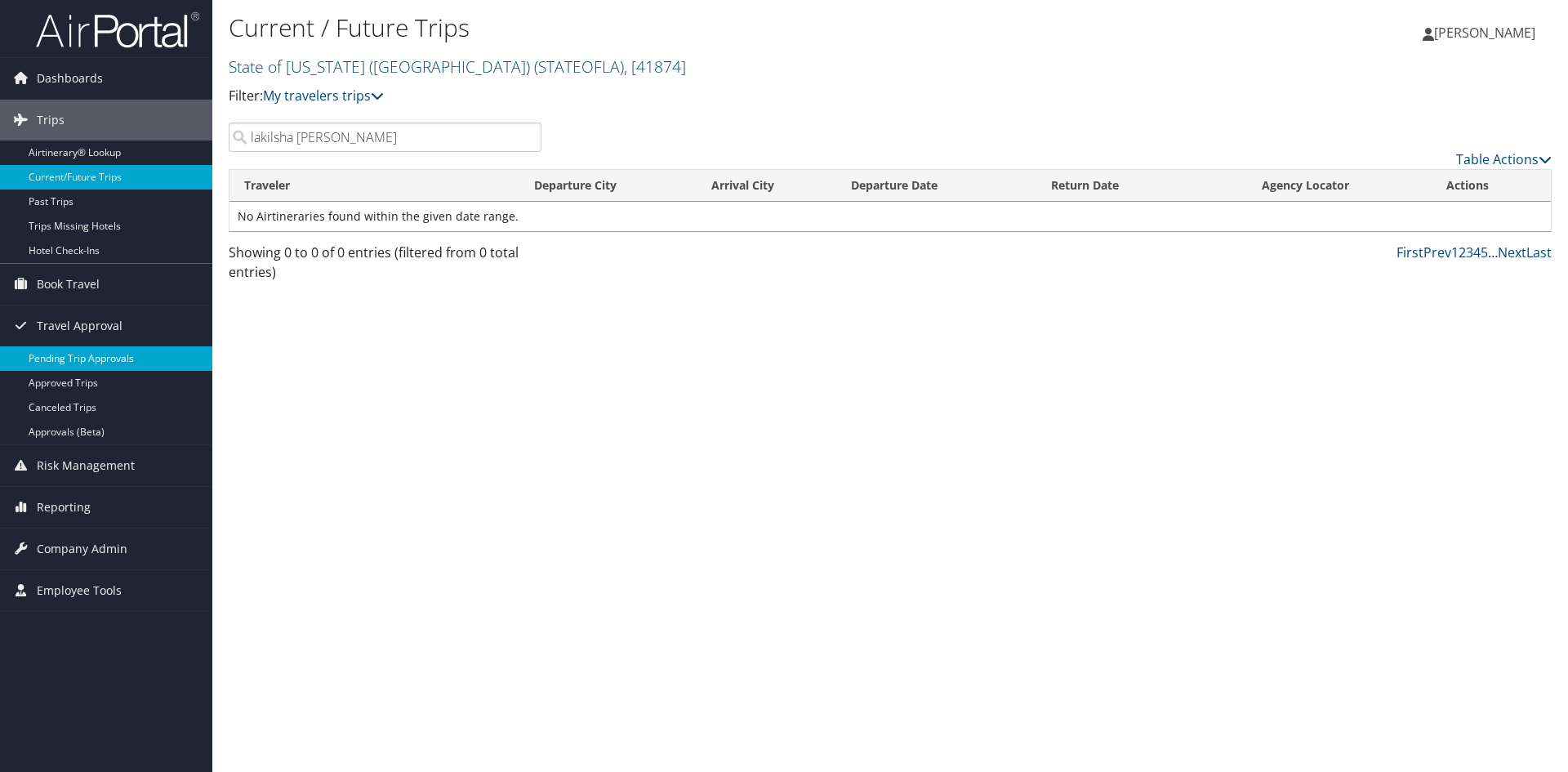
click at [120, 347] on link "Pending Trip Approvals" at bounding box center [106, 359] width 213 height 25
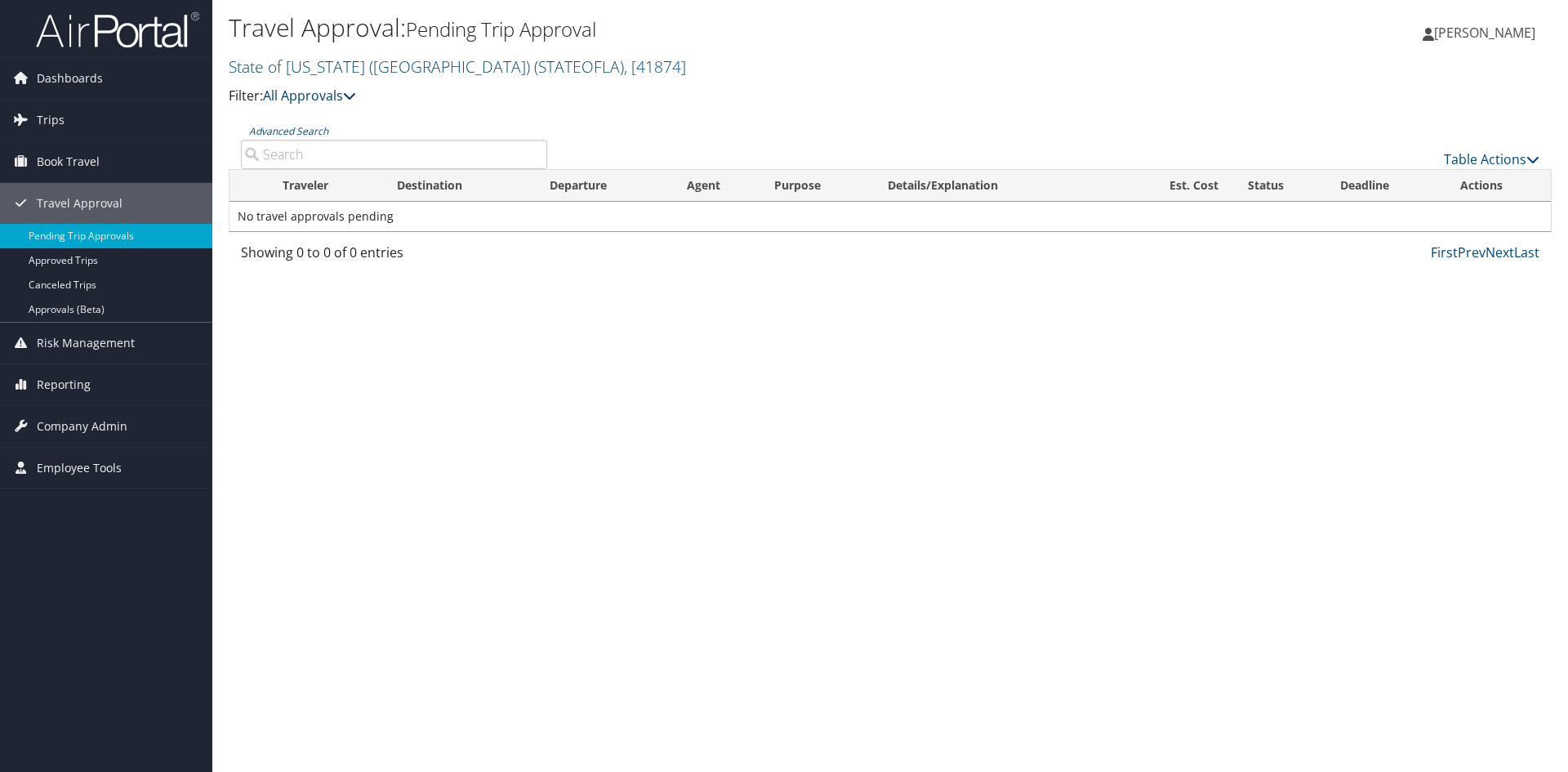
click at [302, 98] on link "All Approvals" at bounding box center [309, 95] width 93 height 18
click at [534, 65] on span "( STATEOFLA )" at bounding box center [579, 66] width 90 height 22
click at [369, 167] on link "DCFS BATON ROUGE REGION, [42240]" at bounding box center [337, 188] width 214 height 42
click at [369, 164] on input "Advanced Search" at bounding box center [394, 154] width 306 height 29
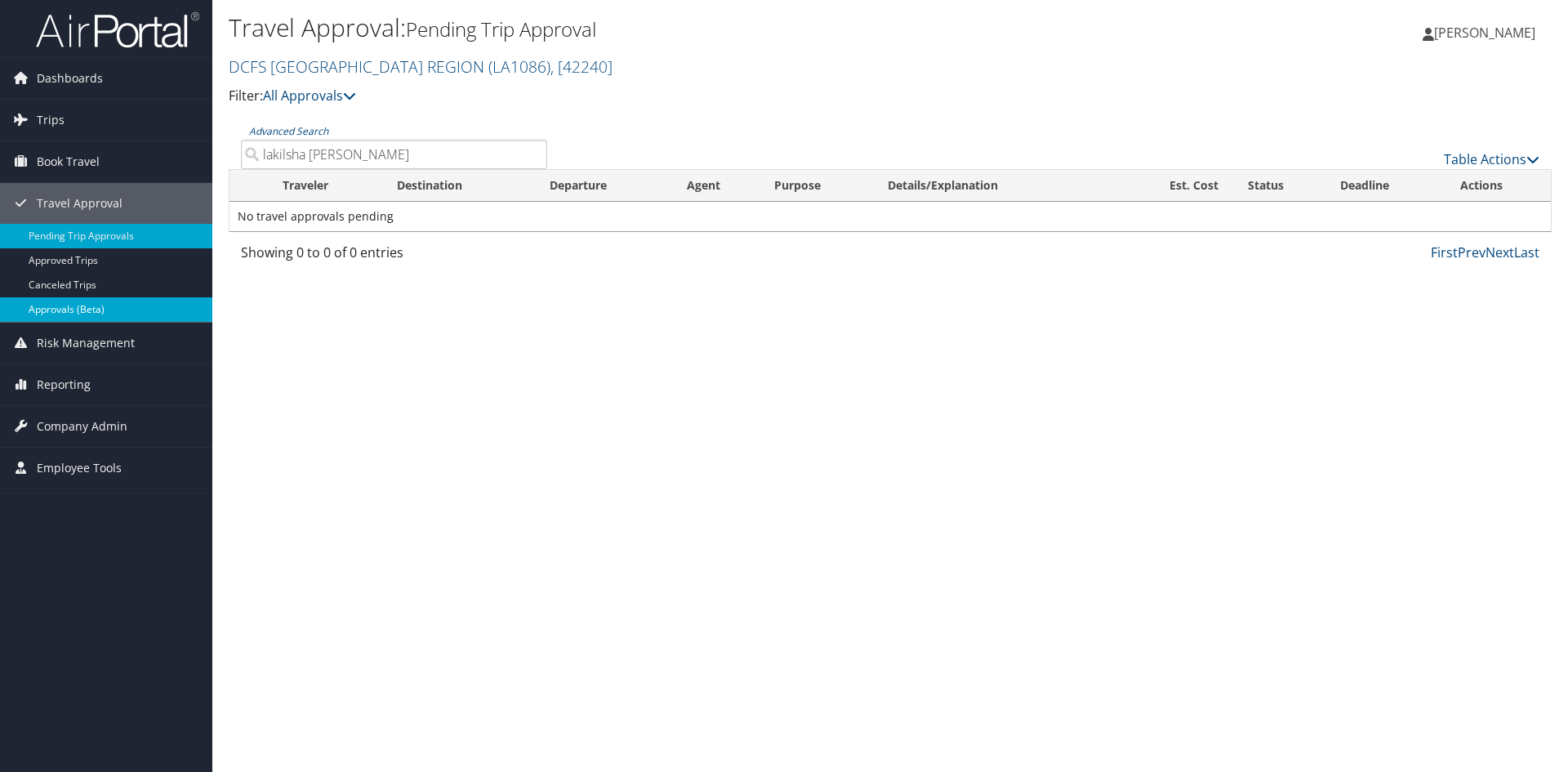
type input "lakilsha brady"
click at [113, 302] on link "Approvals (Beta)" at bounding box center [106, 310] width 213 height 25
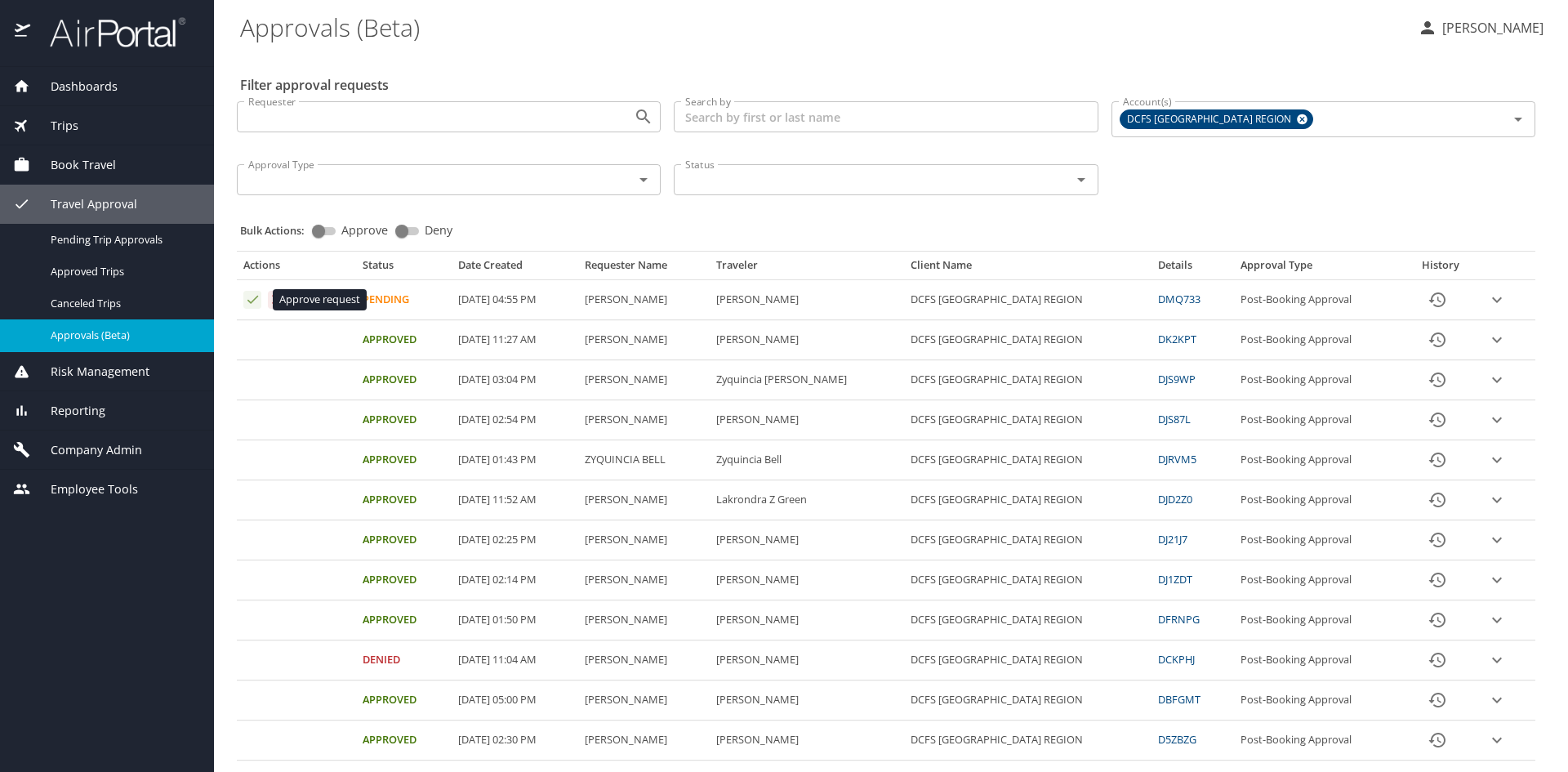
click at [249, 302] on icon "Approval table" at bounding box center [252, 299] width 11 height 8
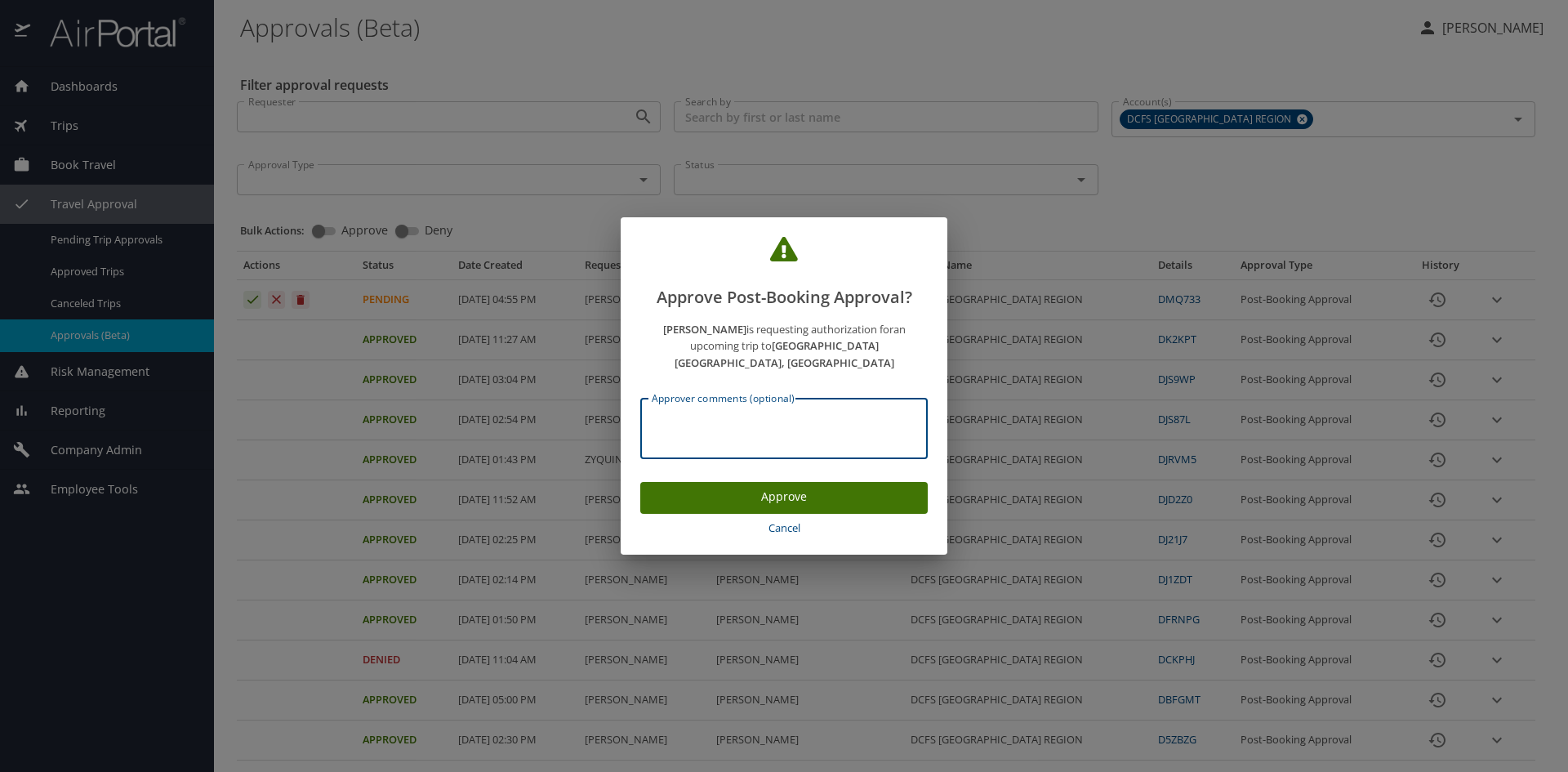
click at [793, 413] on textarea "Approver comments (optional)" at bounding box center [783, 428] width 265 height 31
type textarea "Approved TA"
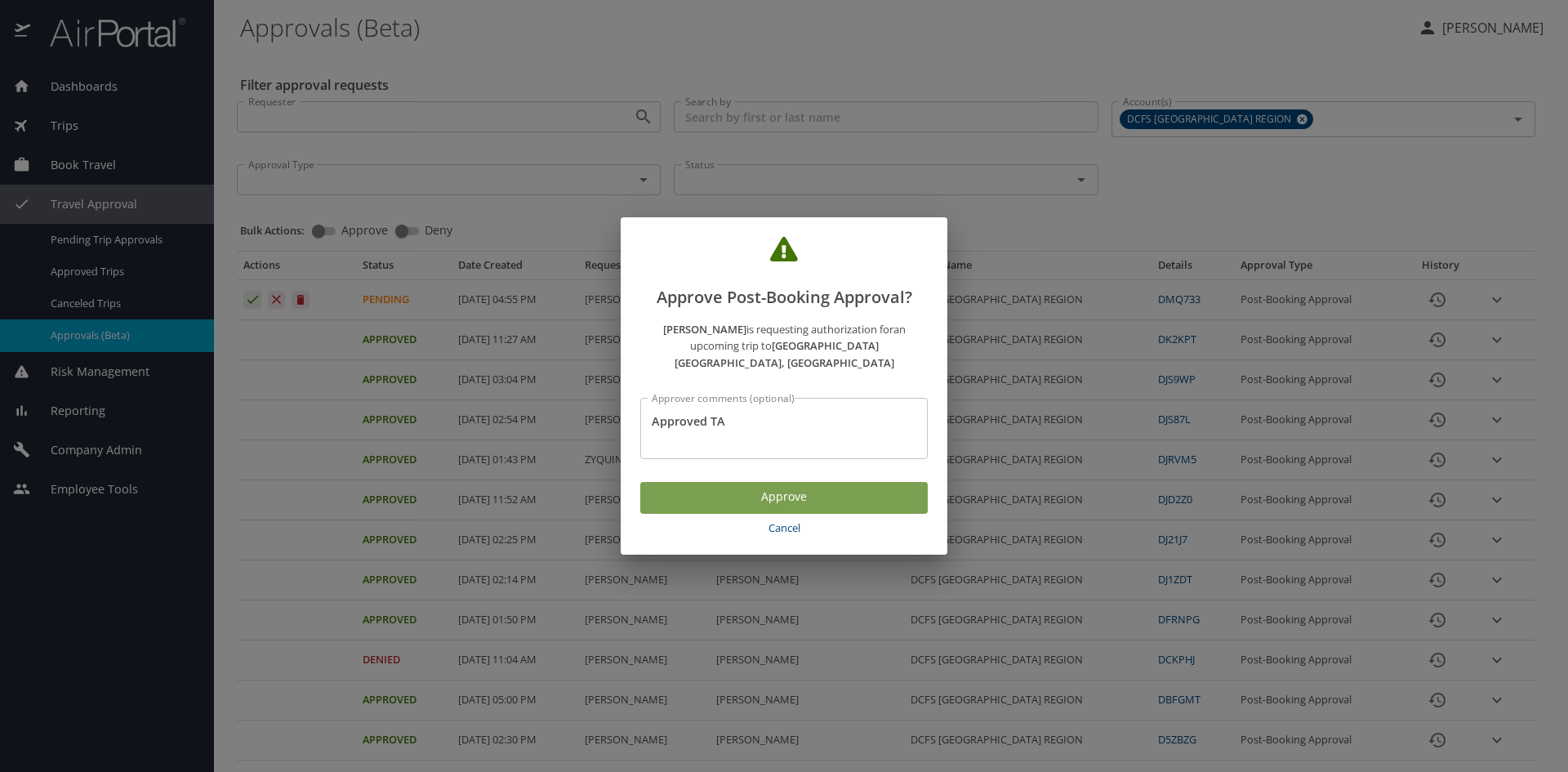
click at [852, 491] on span "Approve" at bounding box center [783, 497] width 261 height 20
